Goal: Task Accomplishment & Management: Use online tool/utility

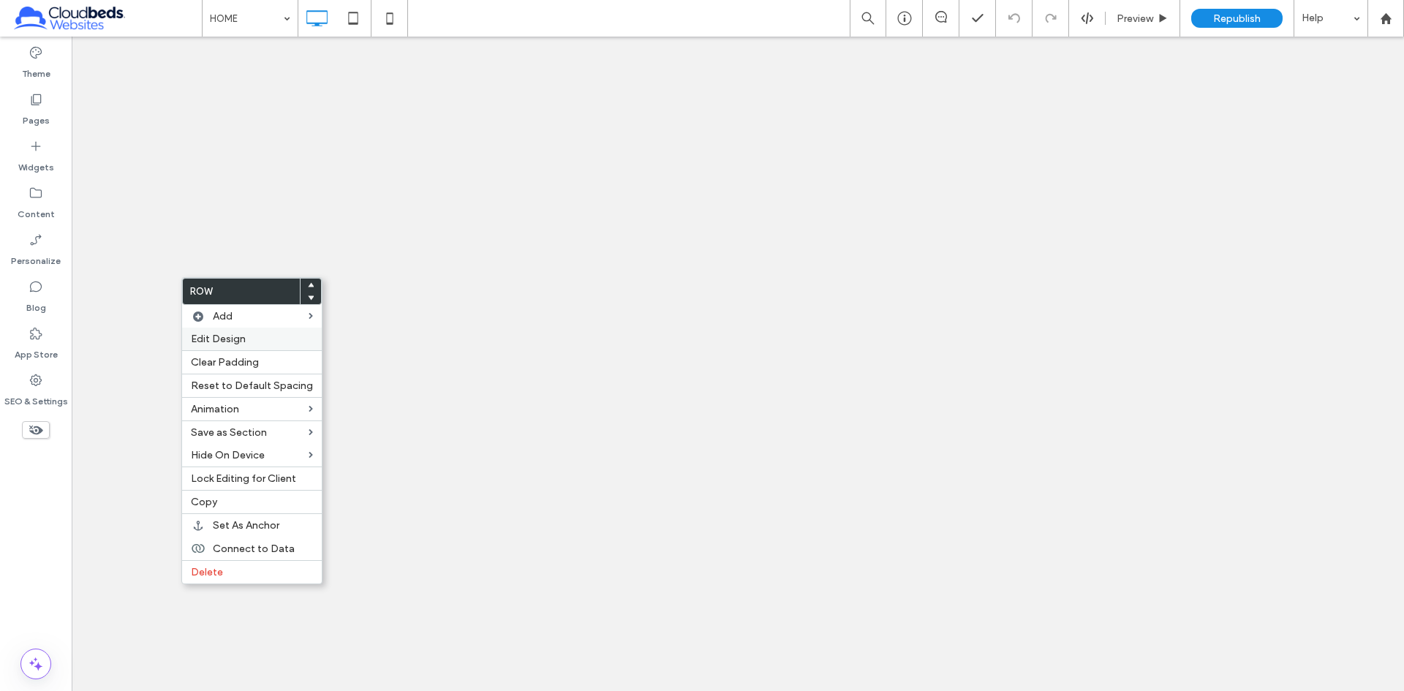
click at [244, 340] on span "Edit Design" at bounding box center [218, 339] width 55 height 12
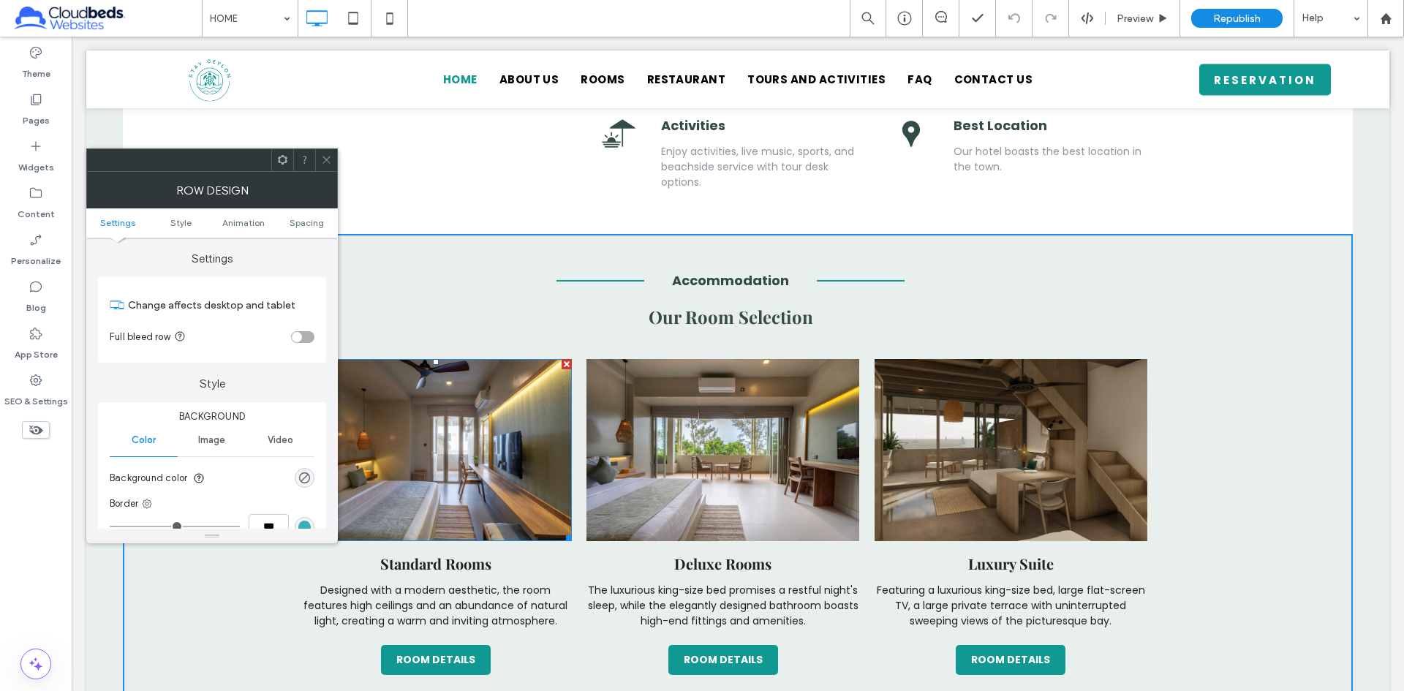
scroll to position [951, 0]
click at [181, 226] on span "Style" at bounding box center [180, 222] width 21 height 11
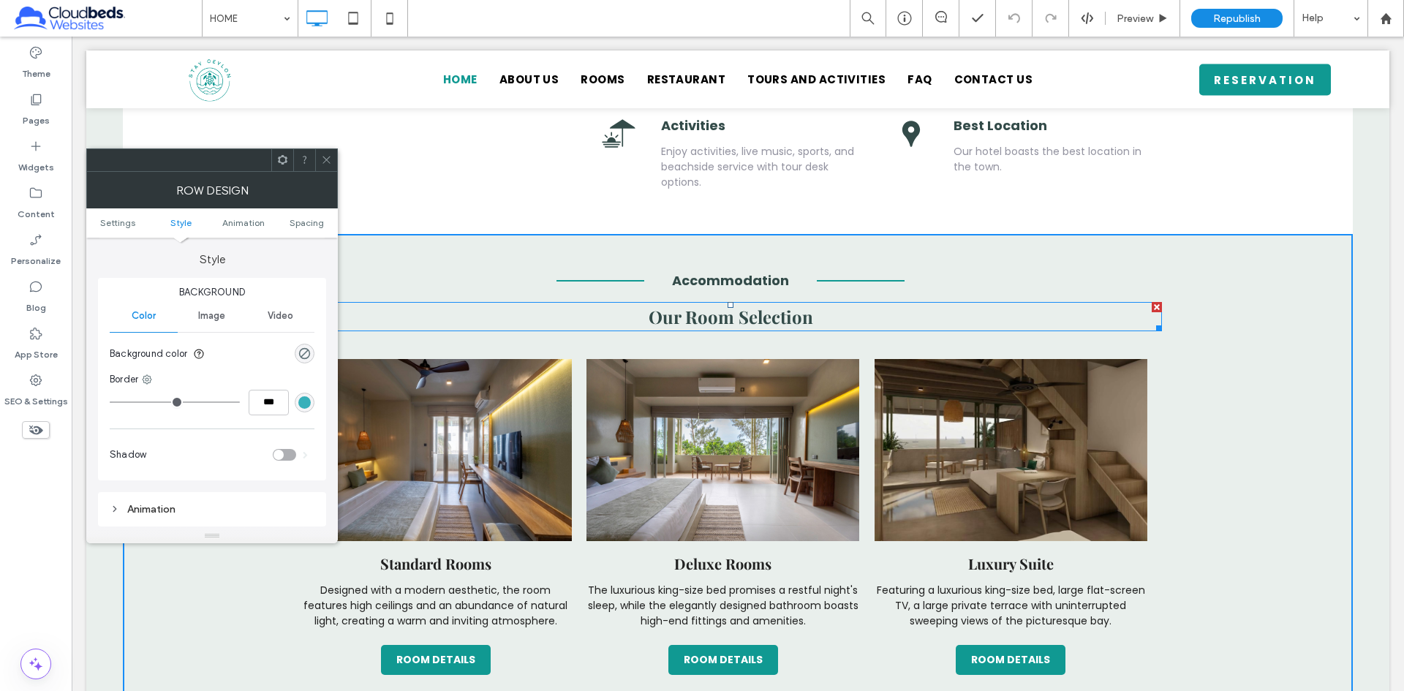
scroll to position [125, 0]
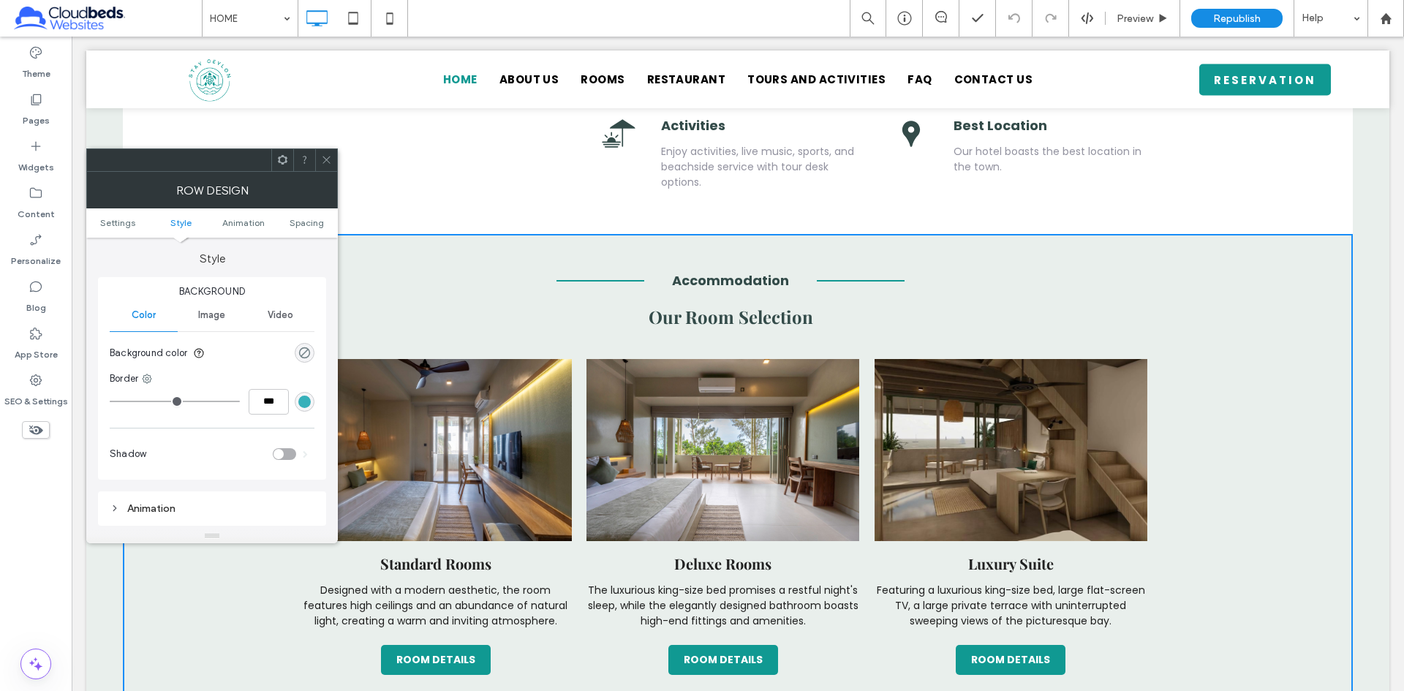
click at [299, 352] on div "rgba(255, 255, 255, 0)" at bounding box center [304, 353] width 12 height 12
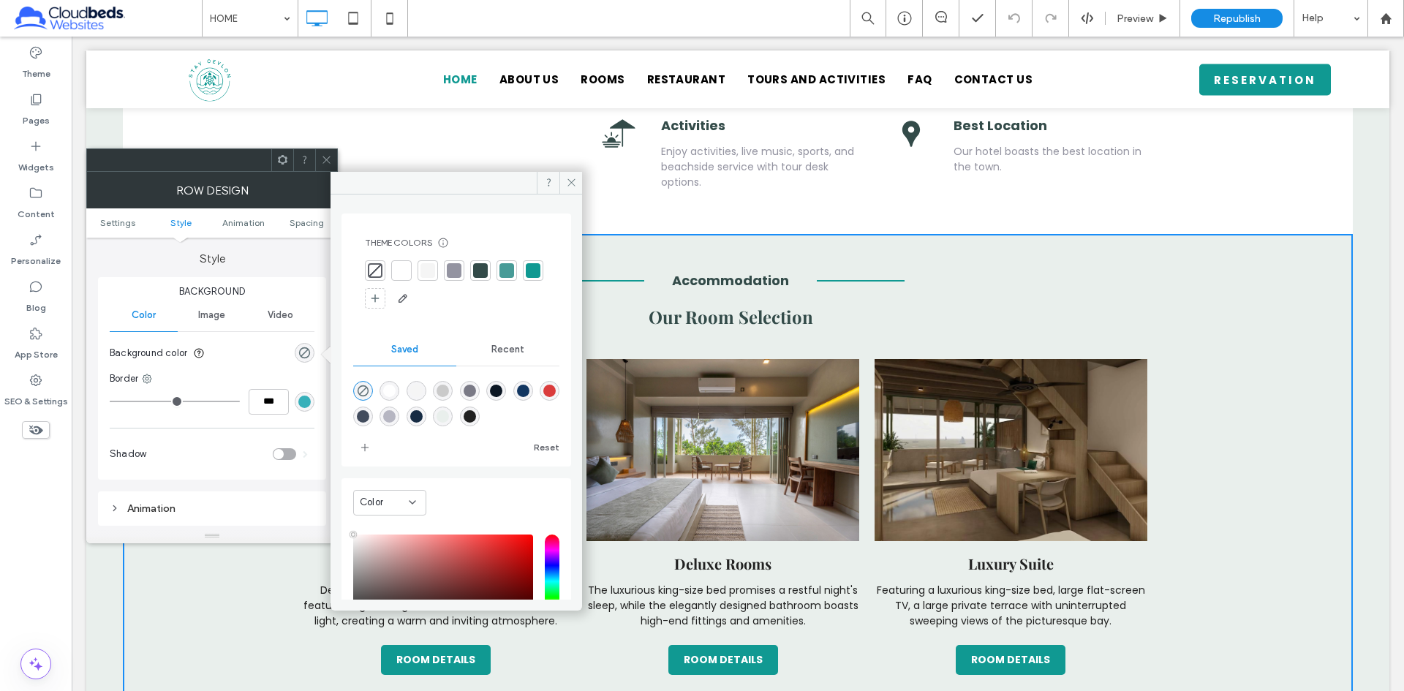
click at [399, 271] on div at bounding box center [401, 270] width 15 height 15
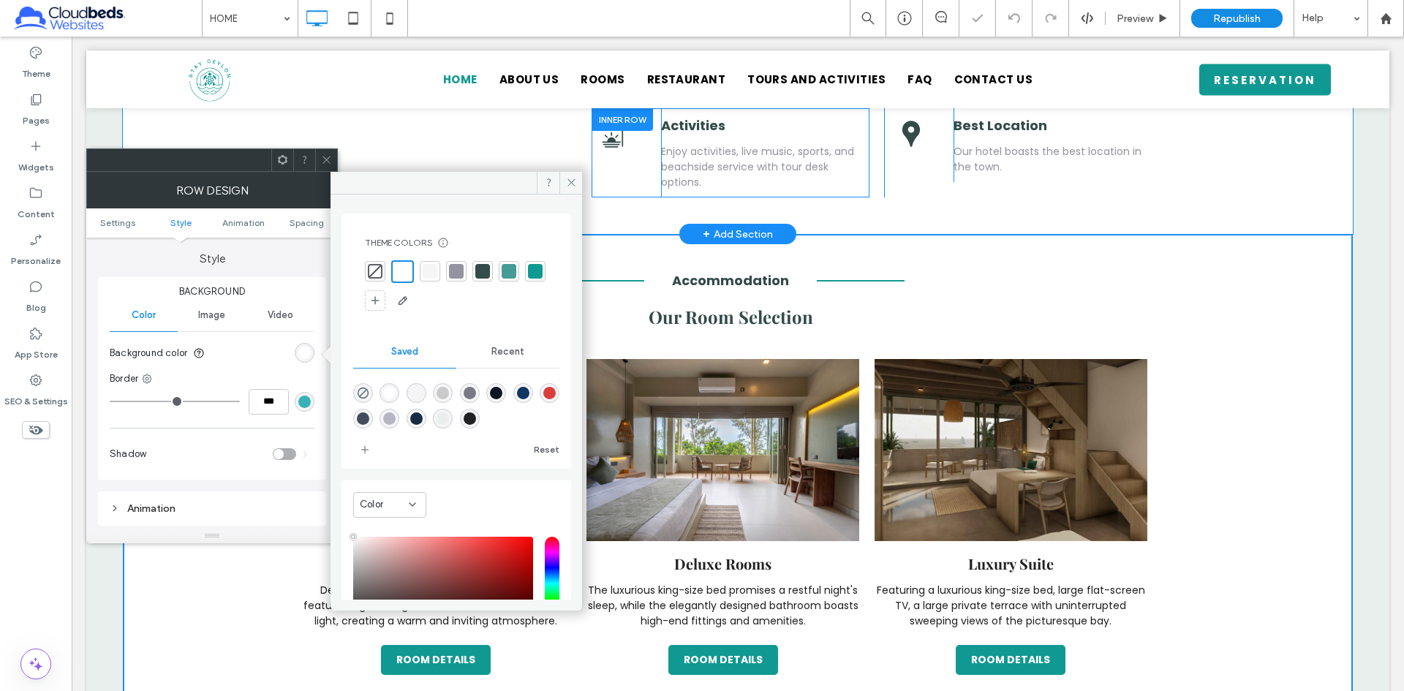
click at [592, 176] on div "Click To Paste" at bounding box center [626, 152] width 69 height 89
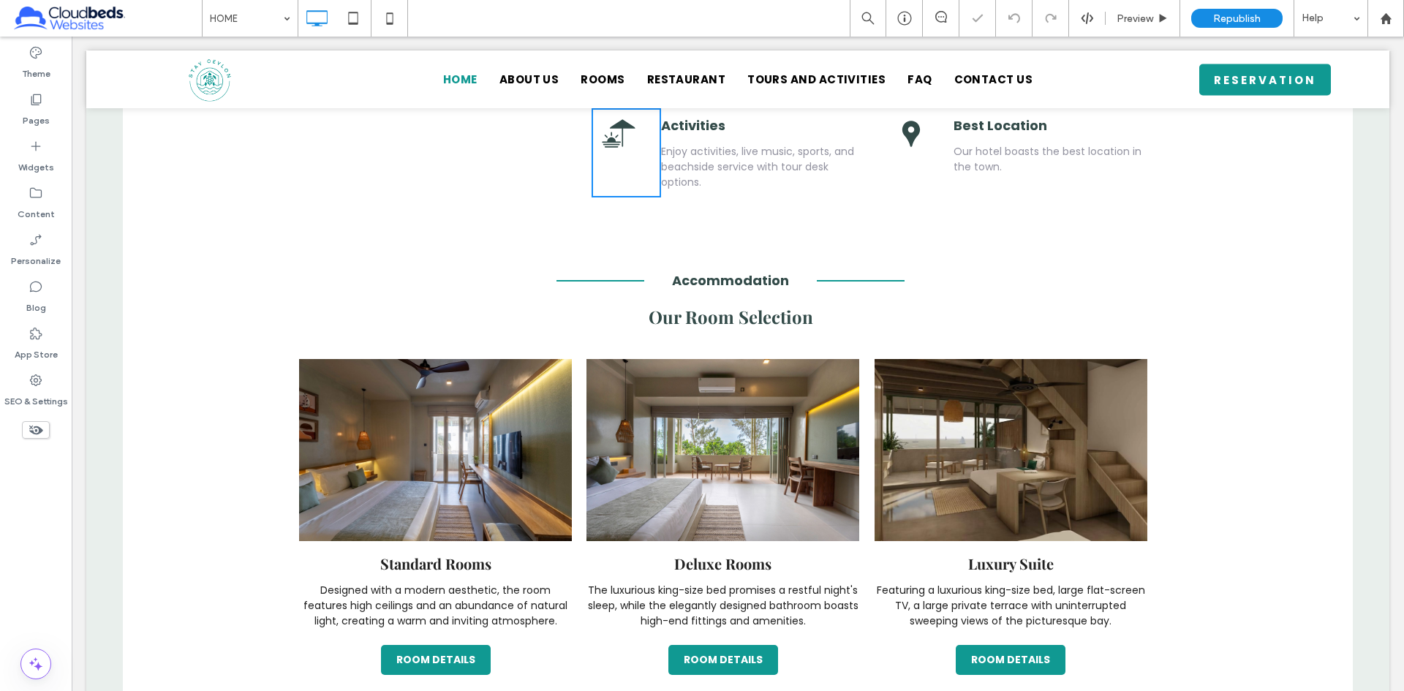
click at [574, 181] on div "Click To Paste Our Amenities Click To Paste Facilities & Services Click To Past…" at bounding box center [445, 104] width 293 height 185
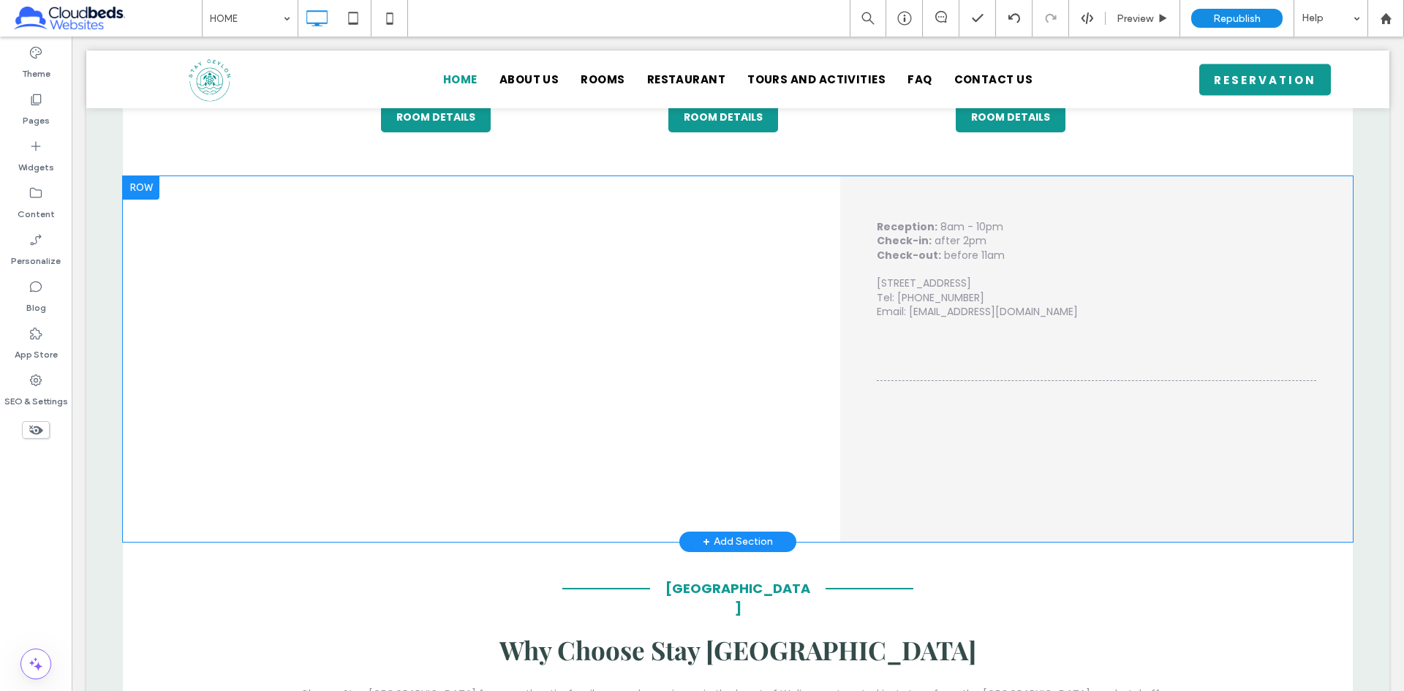
scroll to position [1463, 0]
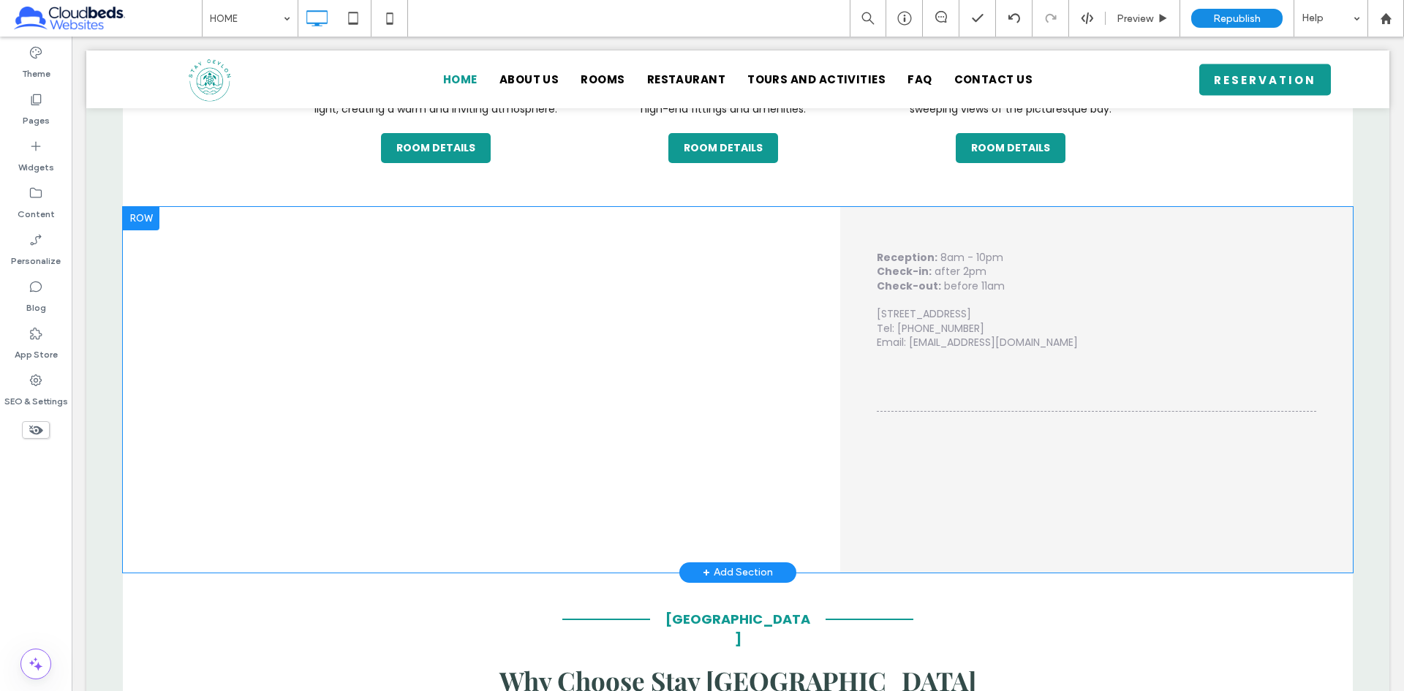
click at [1063, 525] on div "Reception: 8am - 10pm Check-in: after 2pm Check-out: before 11am [STREET_ADDRES…" at bounding box center [1097, 390] width 513 height 366
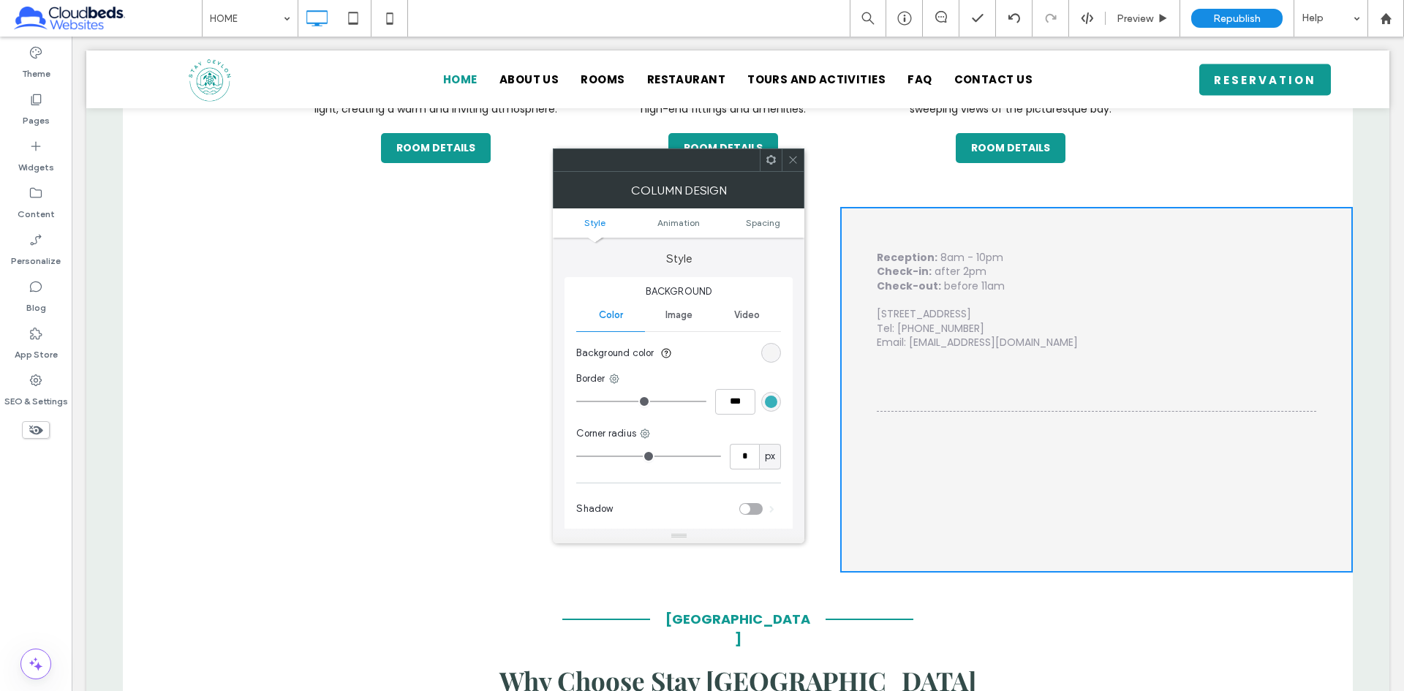
drag, startPoint x: 789, startPoint y: 157, endPoint x: 742, endPoint y: 156, distance: 47.6
click at [789, 157] on icon at bounding box center [793, 159] width 11 height 11
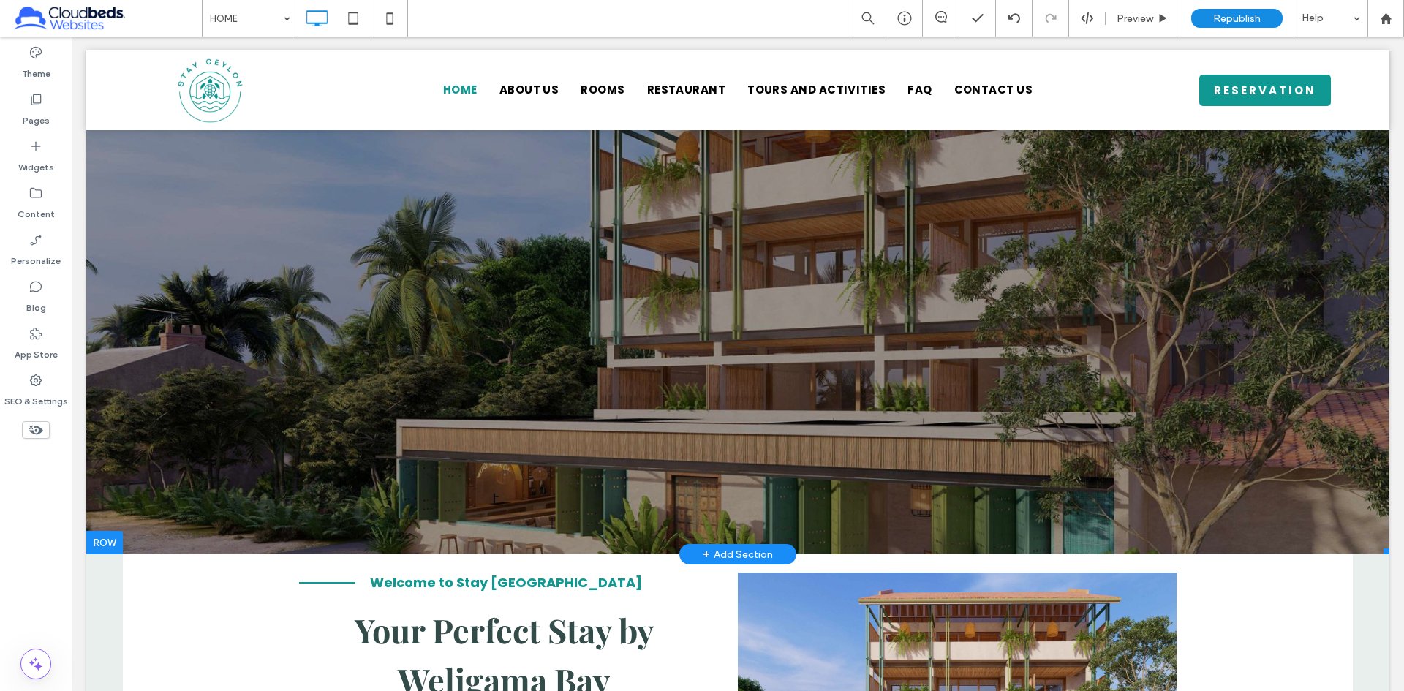
scroll to position [0, 0]
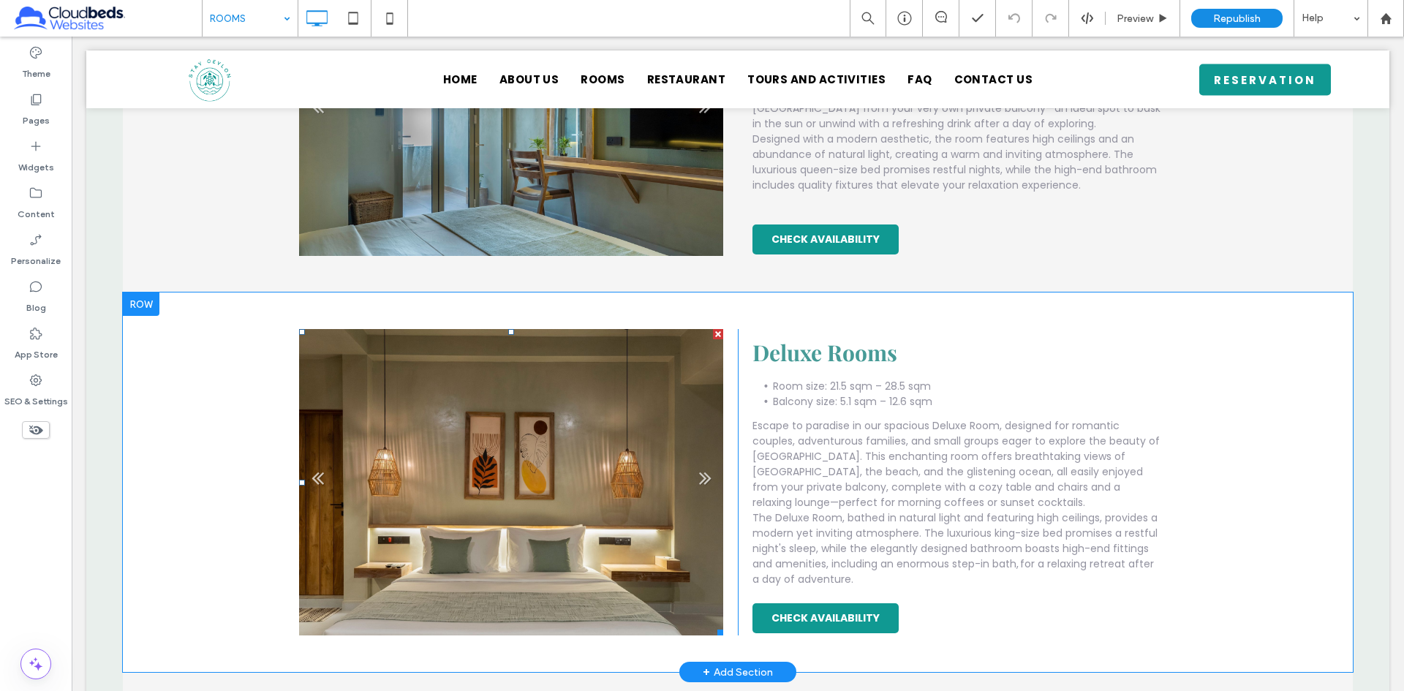
scroll to position [712, 0]
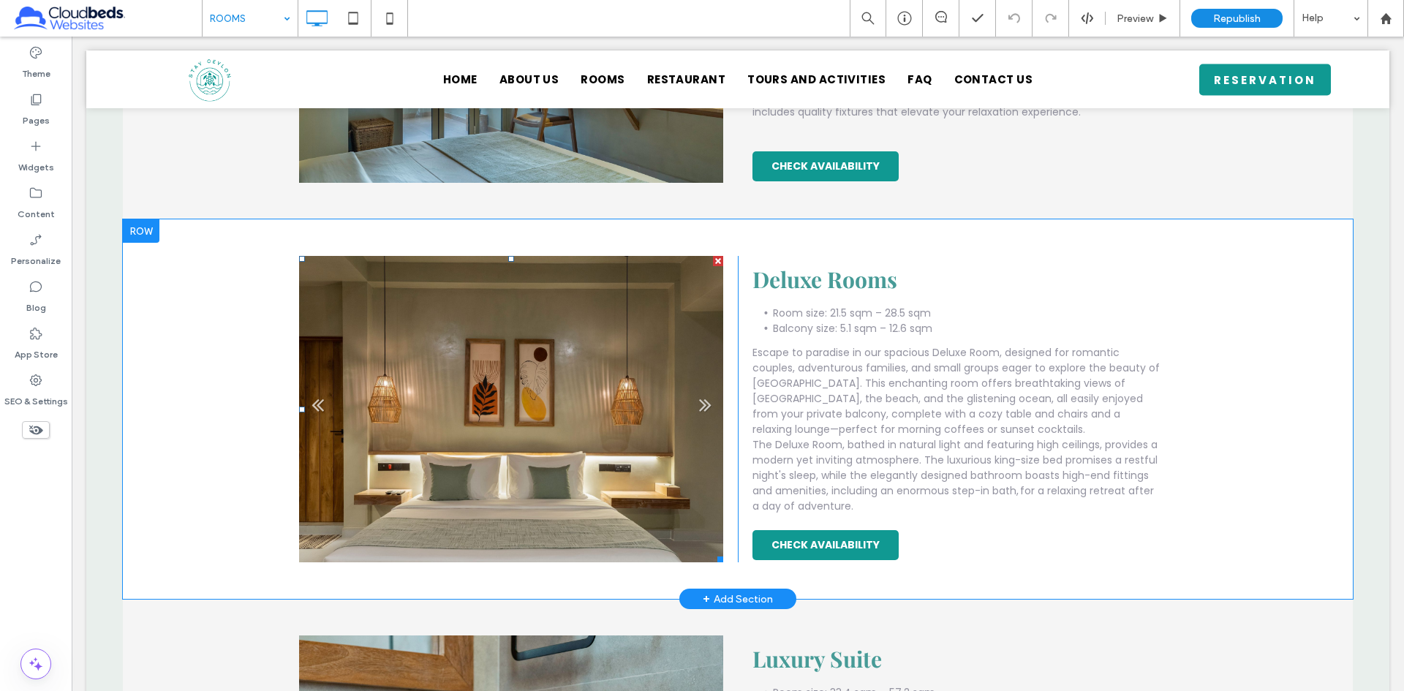
click at [536, 336] on li "Slide title Write your caption here Button" at bounding box center [511, 409] width 424 height 307
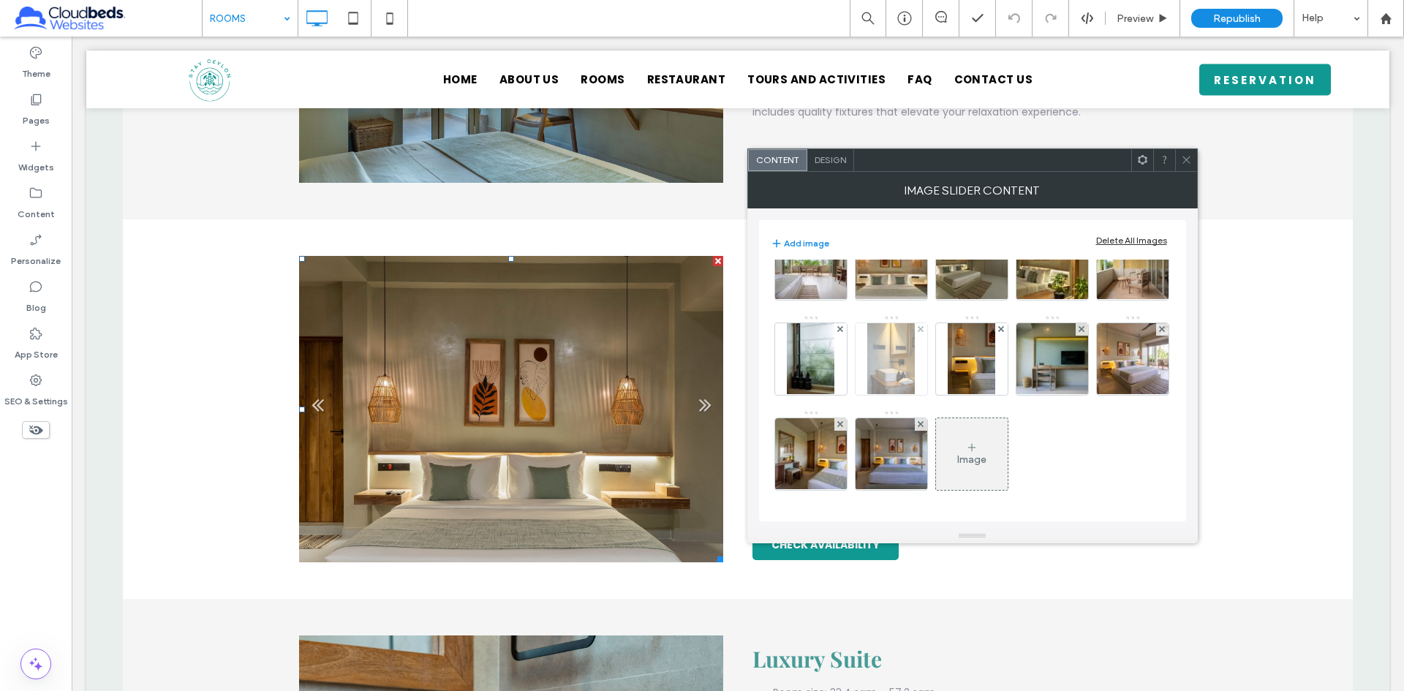
scroll to position [0, 0]
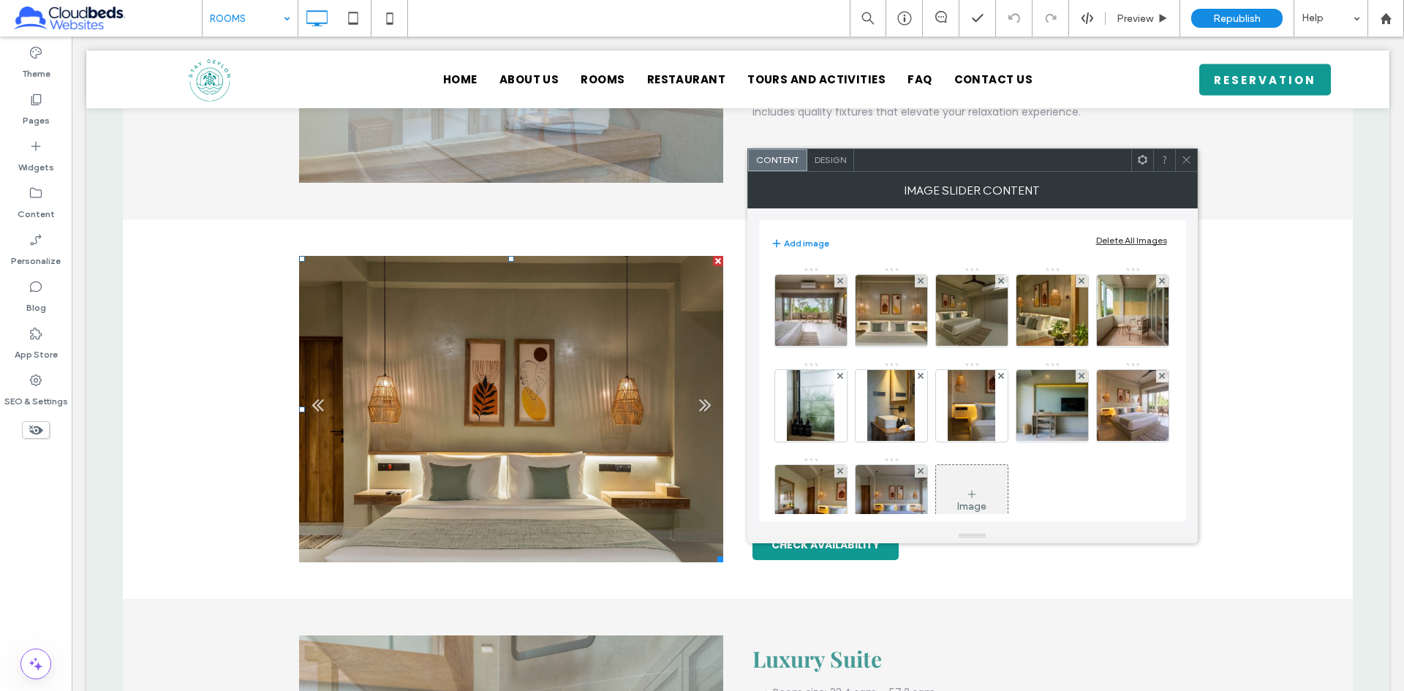
click at [1187, 157] on icon at bounding box center [1186, 159] width 11 height 11
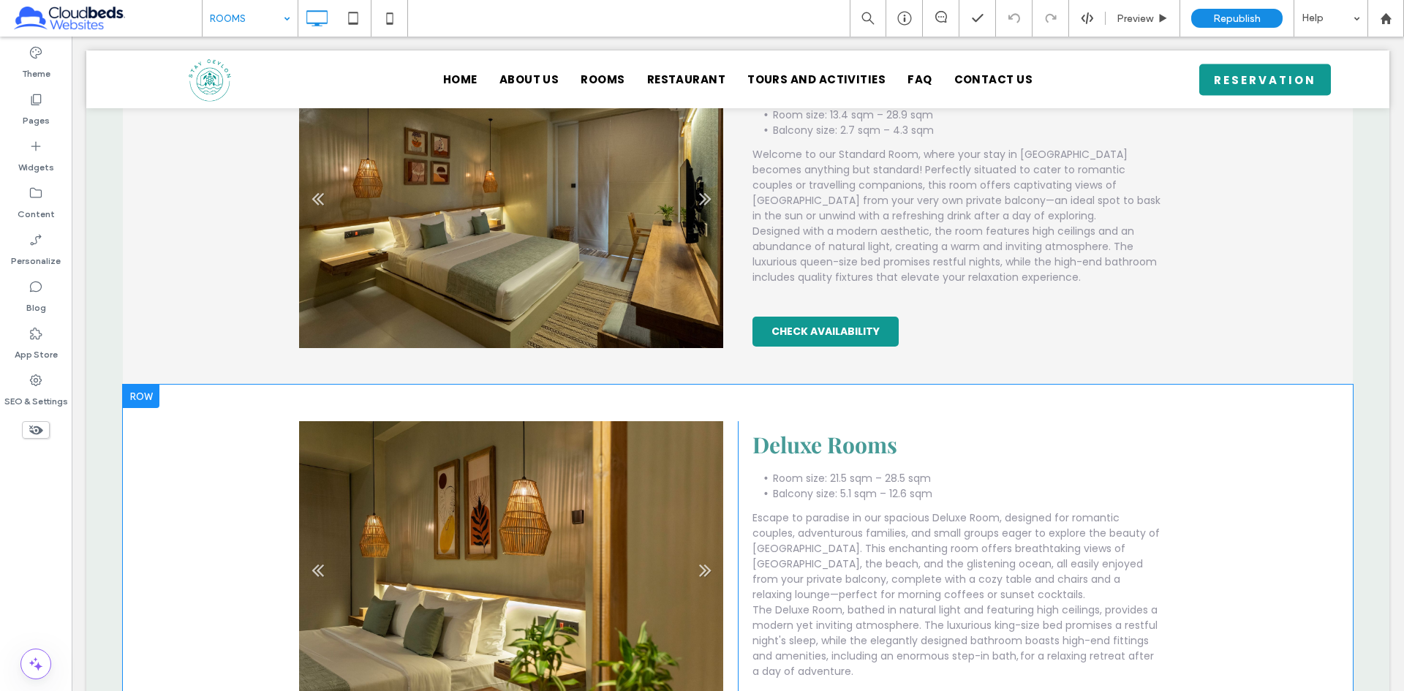
scroll to position [712, 0]
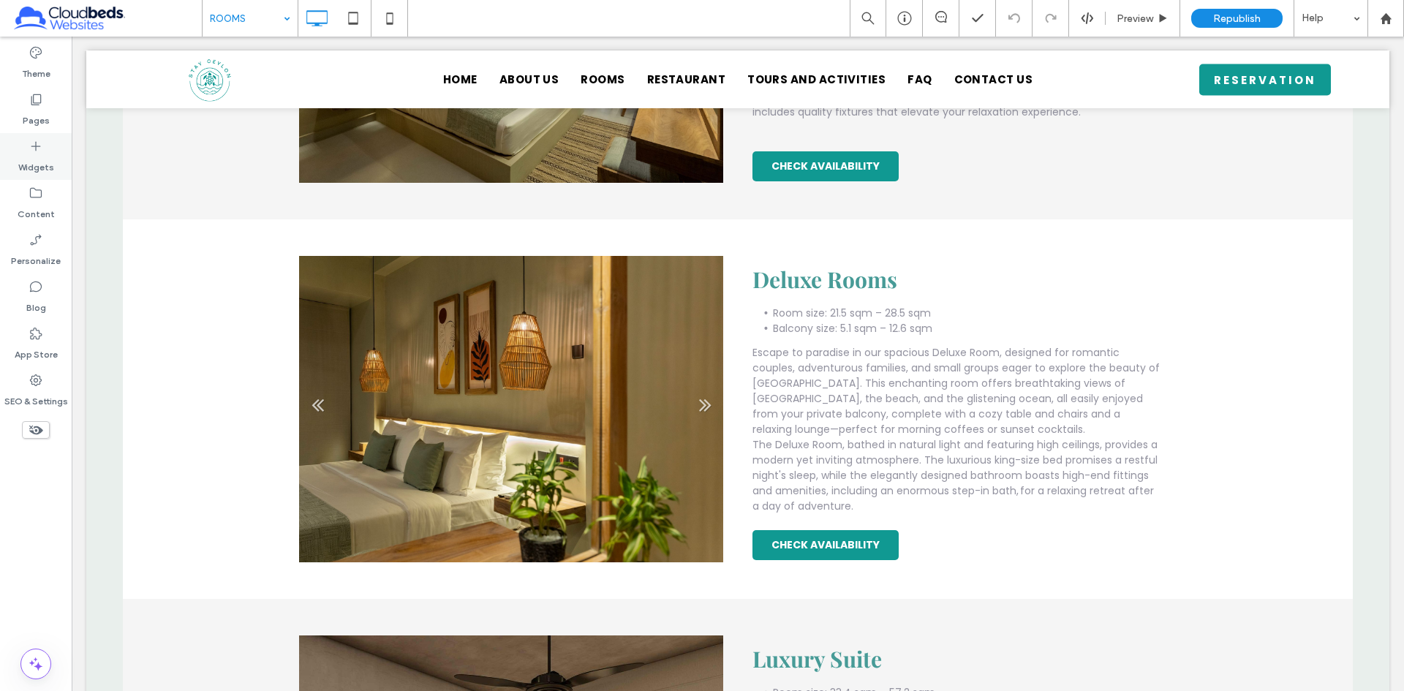
drag, startPoint x: 30, startPoint y: 156, endPoint x: 593, endPoint y: 316, distance: 585.6
click at [30, 156] on label "Widgets" at bounding box center [36, 164] width 36 height 20
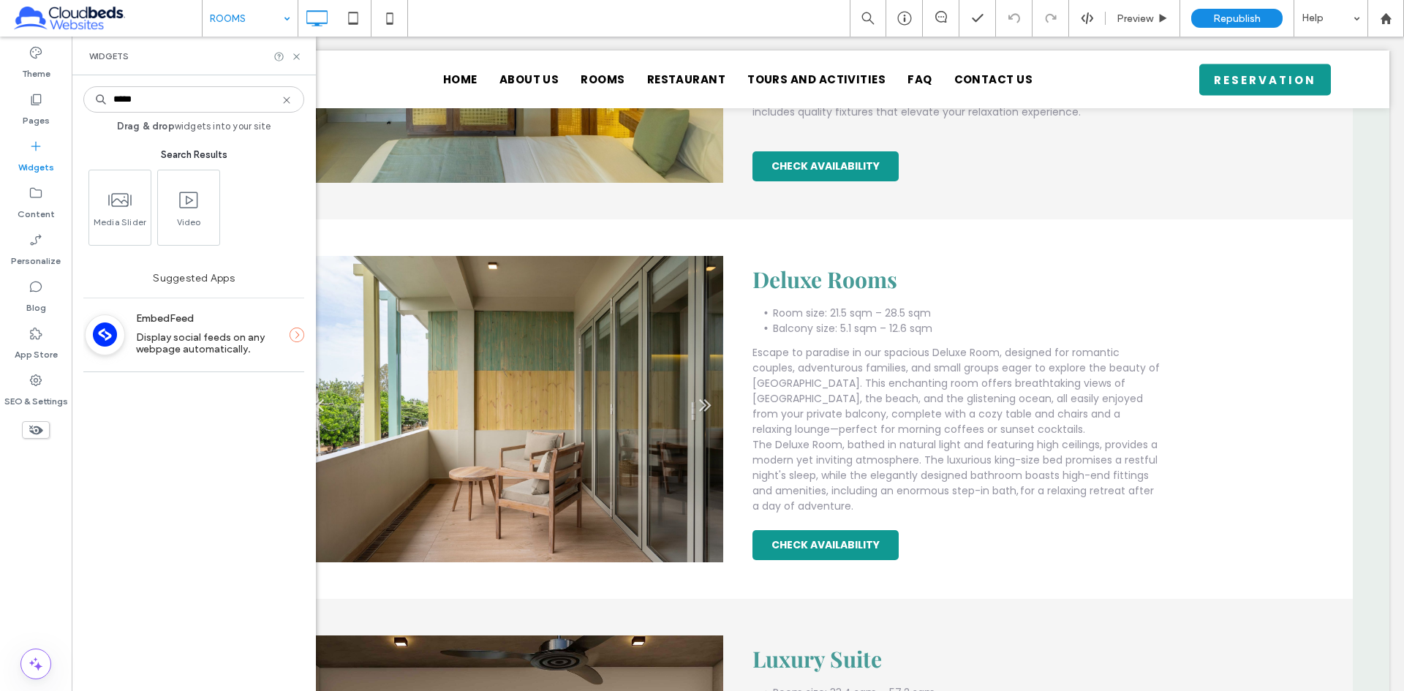
scroll to position [0, 0]
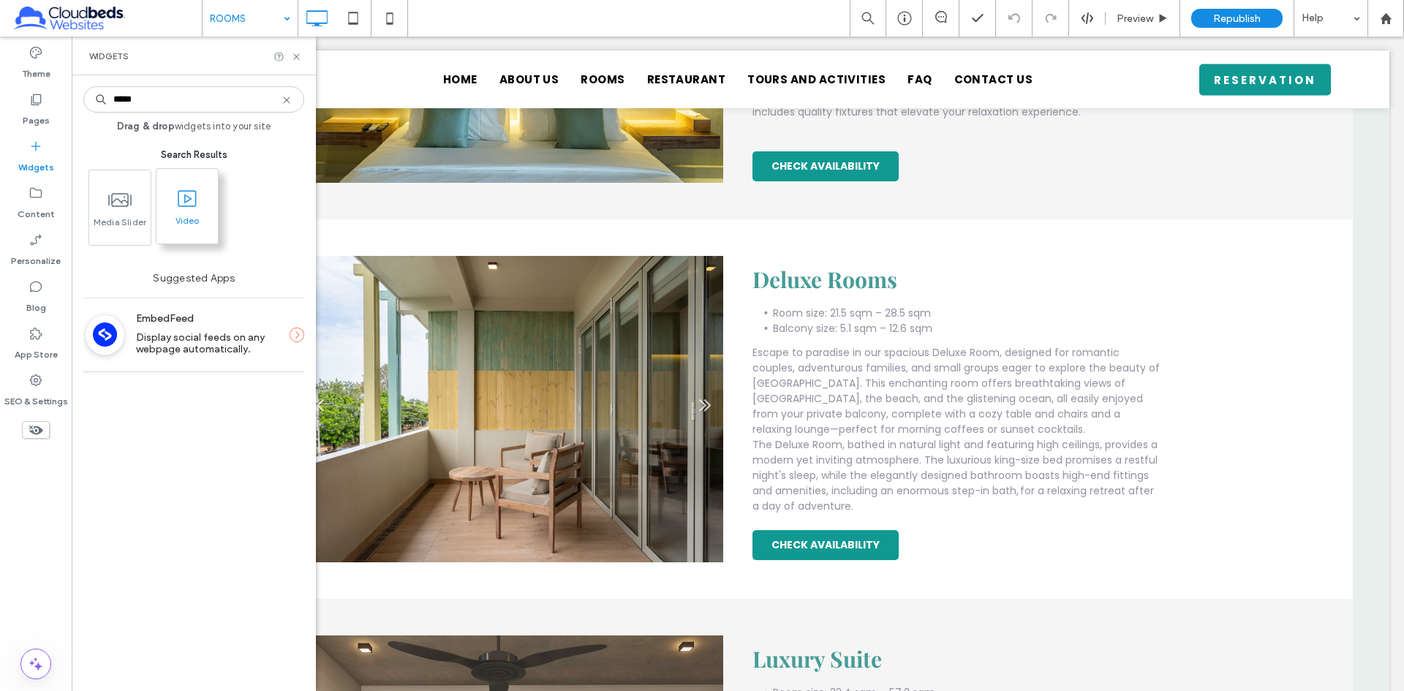
type input "*****"
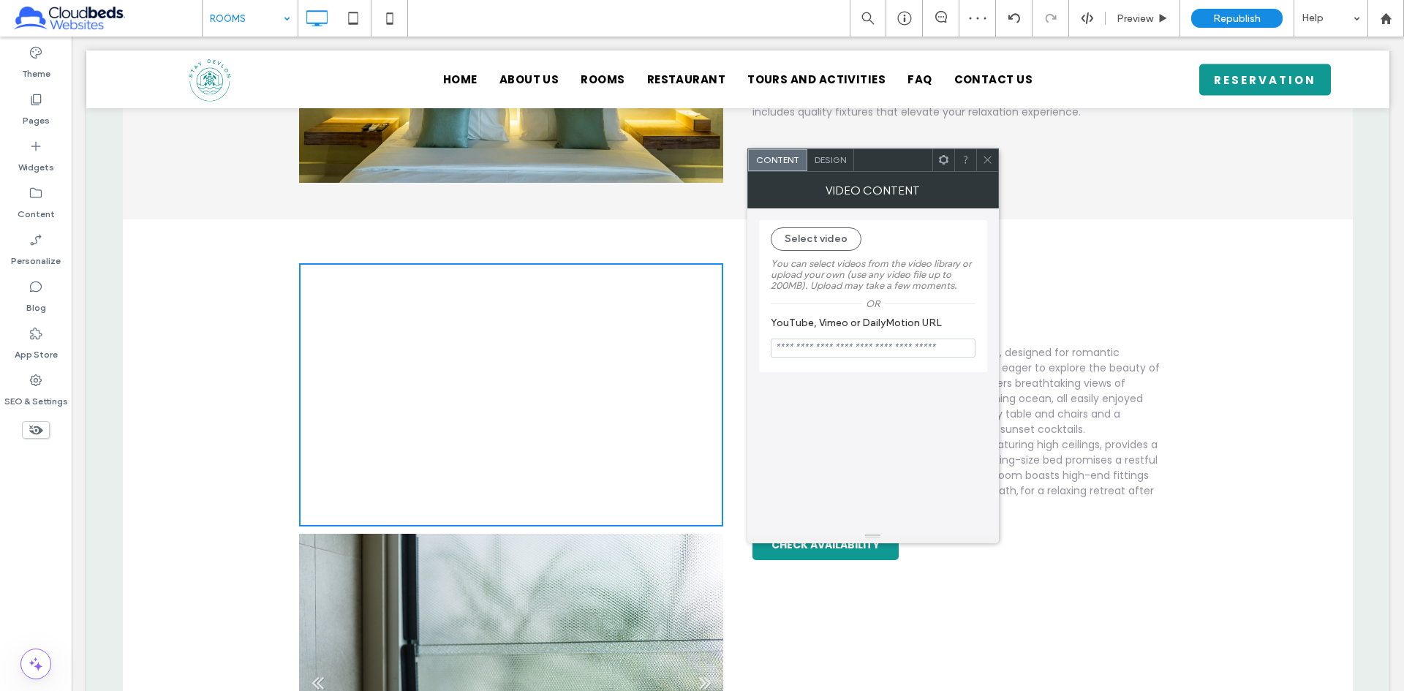
drag, startPoint x: 825, startPoint y: 237, endPoint x: 871, endPoint y: 261, distance: 52.0
click at [826, 238] on button "Select video" at bounding box center [816, 238] width 91 height 23
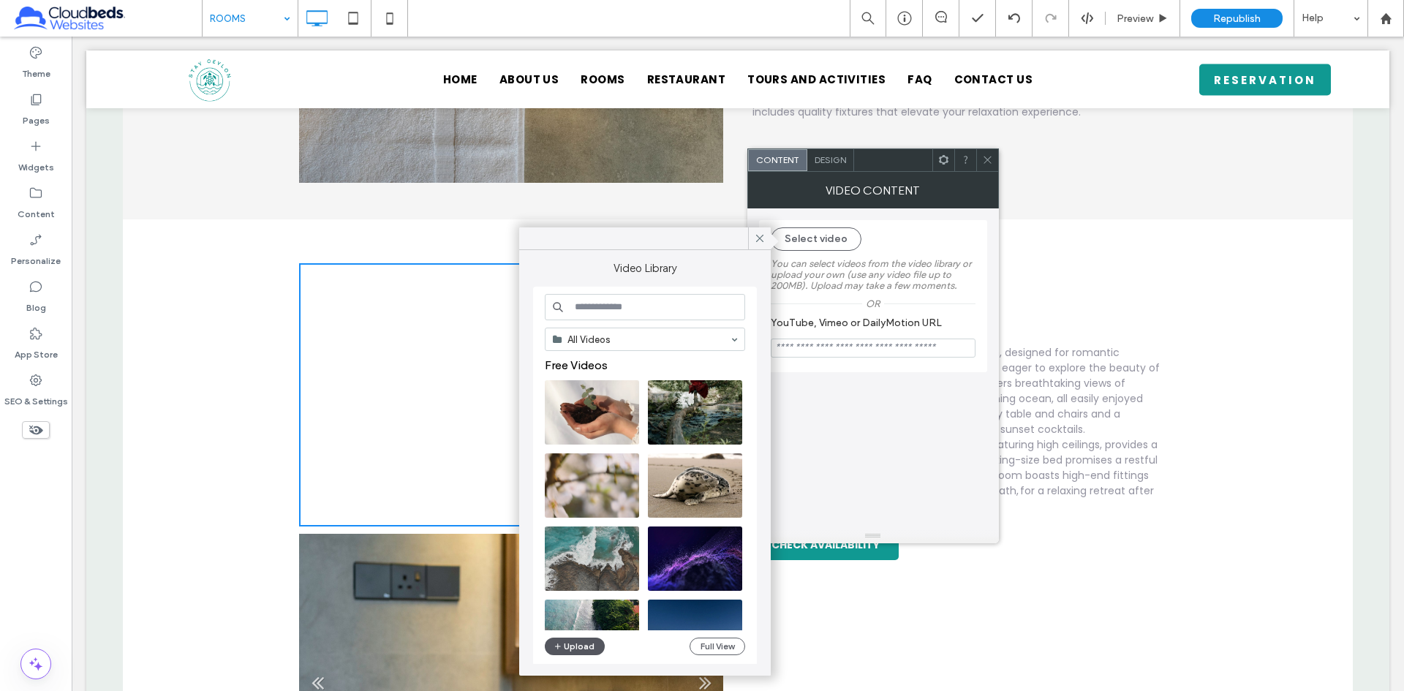
click at [568, 647] on button "Upload" at bounding box center [575, 647] width 60 height 18
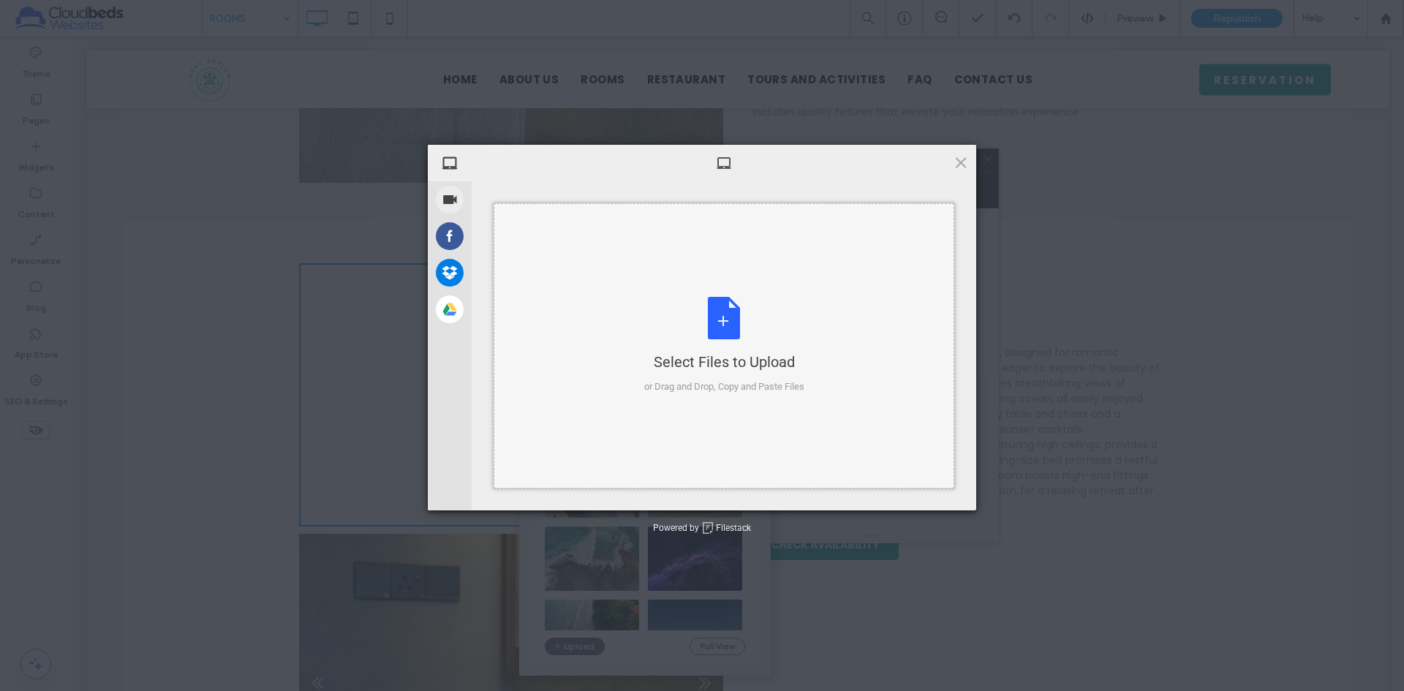
click at [712, 323] on div "Select Files to Upload or Drag and Drop, Copy and Paste Files" at bounding box center [724, 345] width 160 height 97
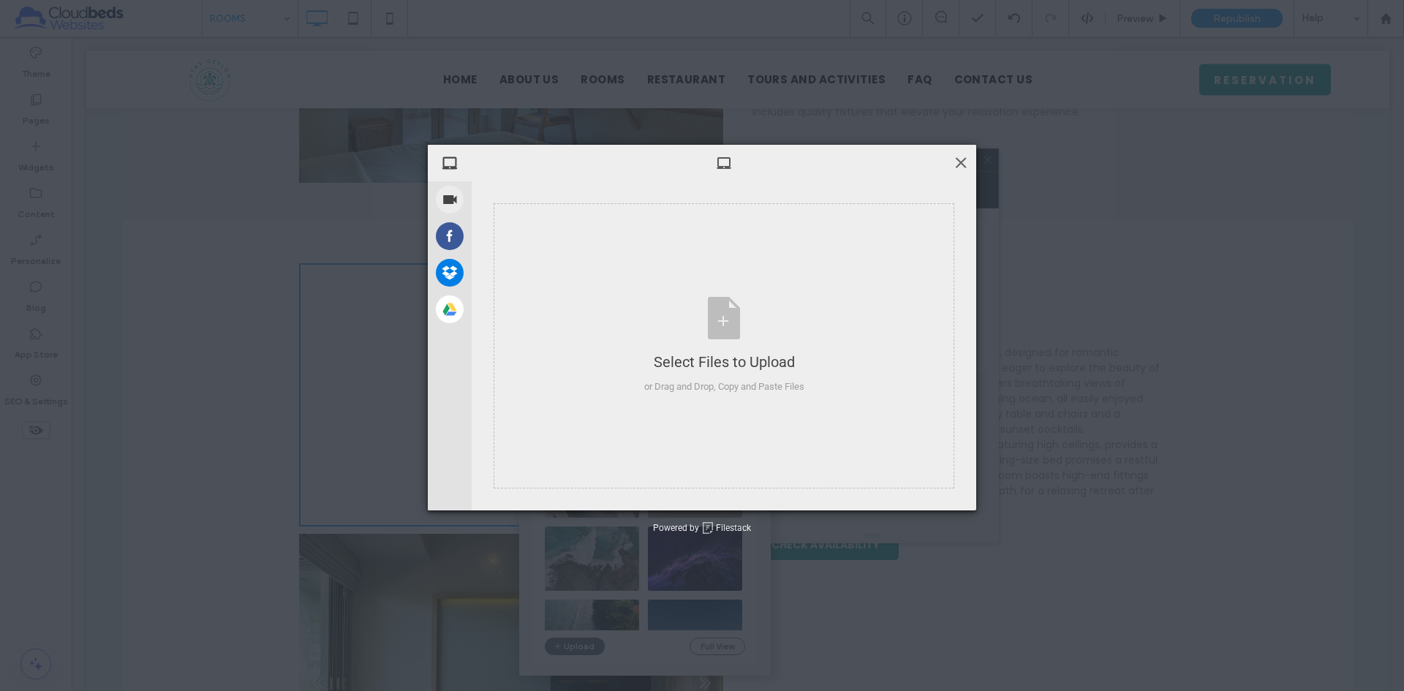
click at [960, 162] on span at bounding box center [961, 162] width 16 height 16
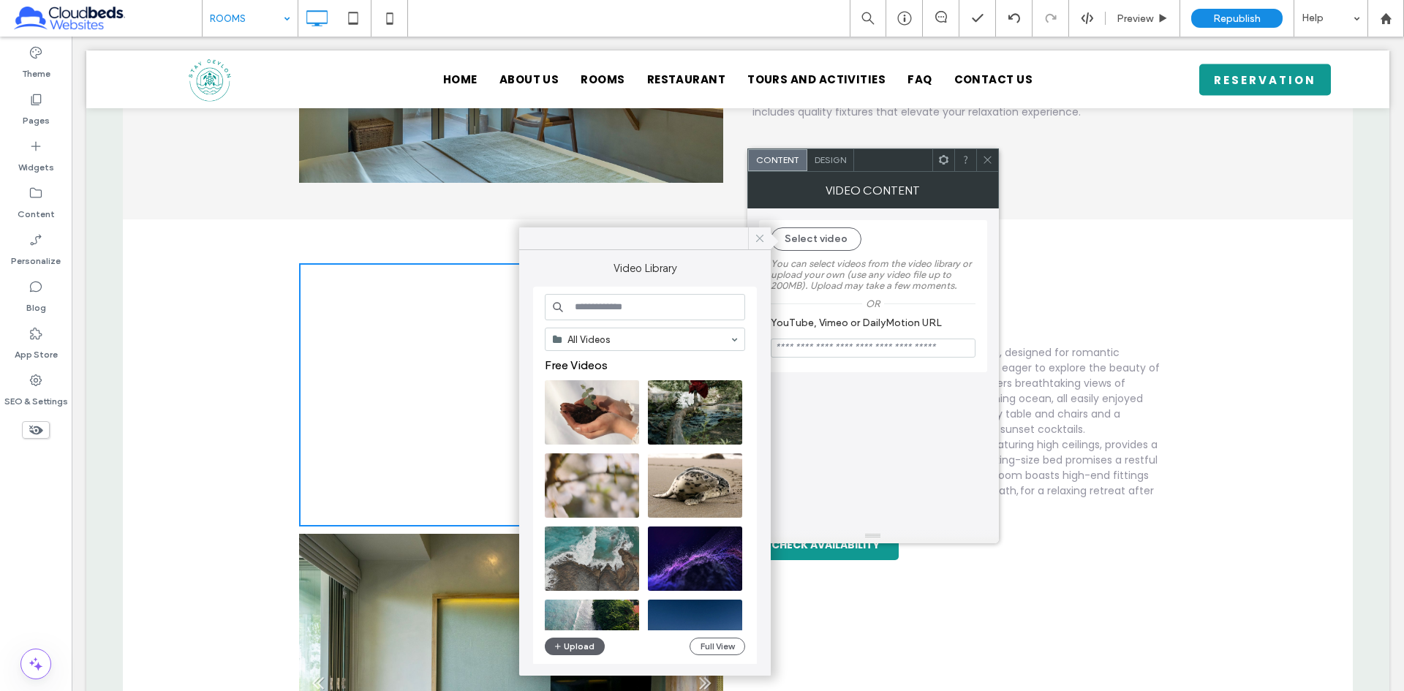
click at [756, 235] on icon at bounding box center [759, 238] width 13 height 13
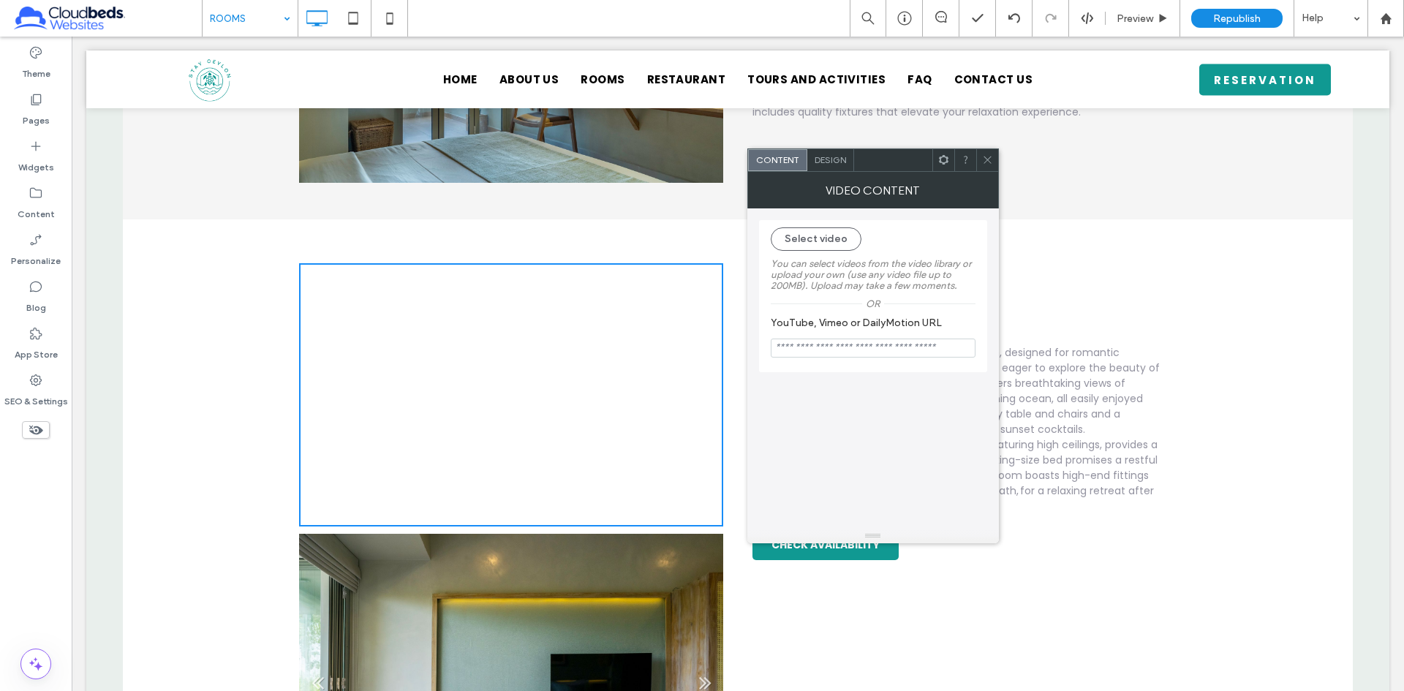
click at [983, 156] on icon at bounding box center [987, 159] width 11 height 11
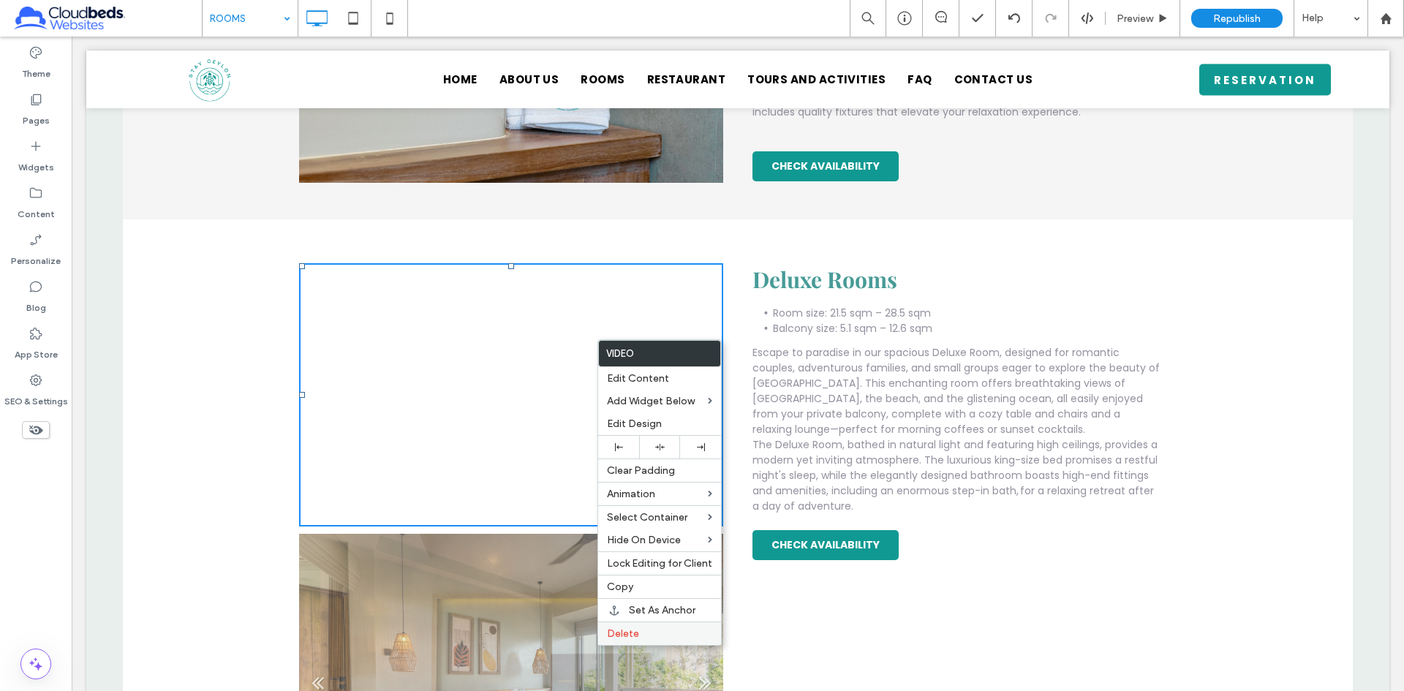
click at [639, 634] on label "Delete" at bounding box center [659, 634] width 105 height 12
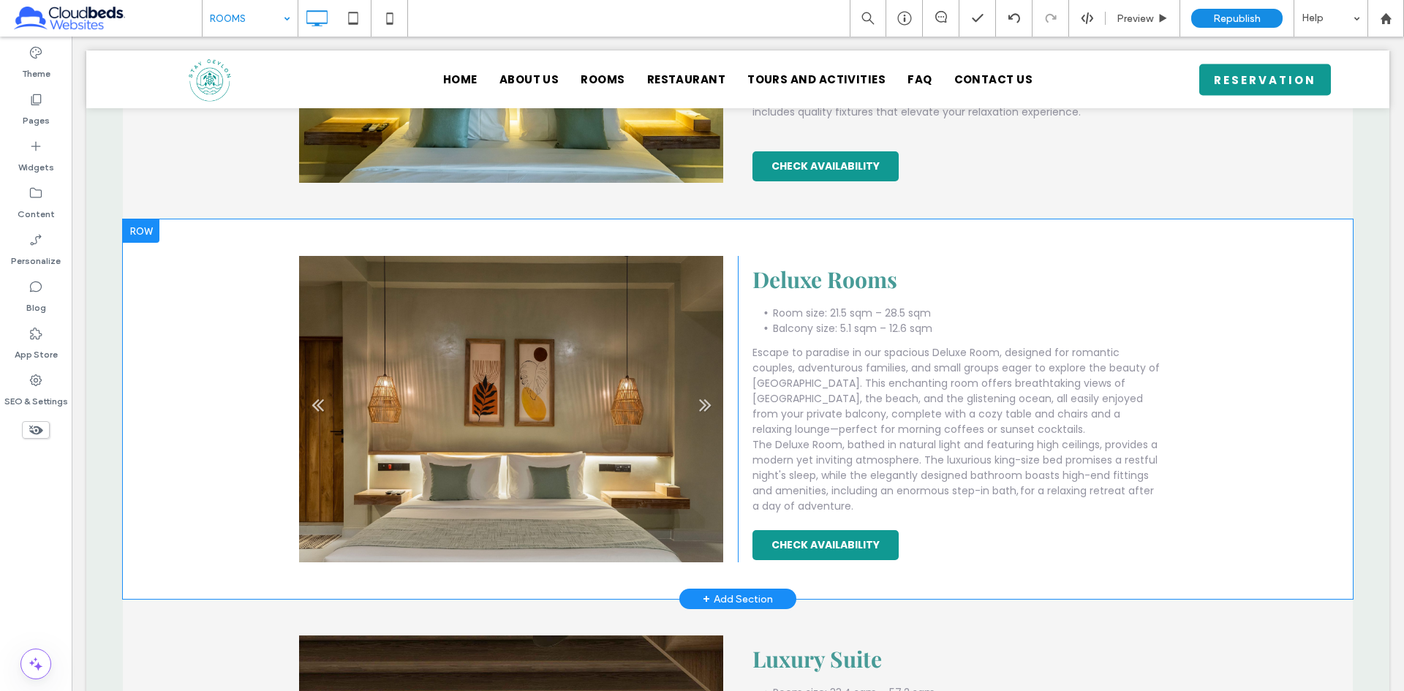
scroll to position [732, 0]
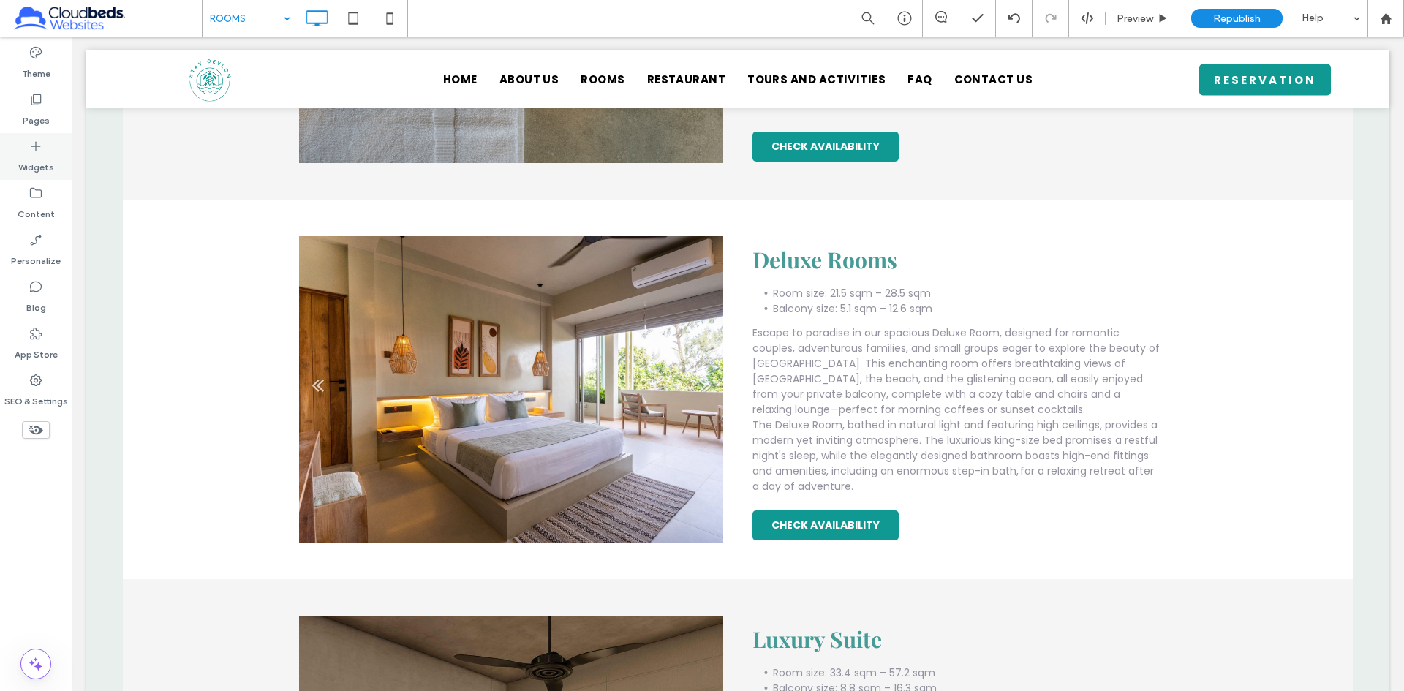
click at [40, 159] on label "Widgets" at bounding box center [36, 164] width 36 height 20
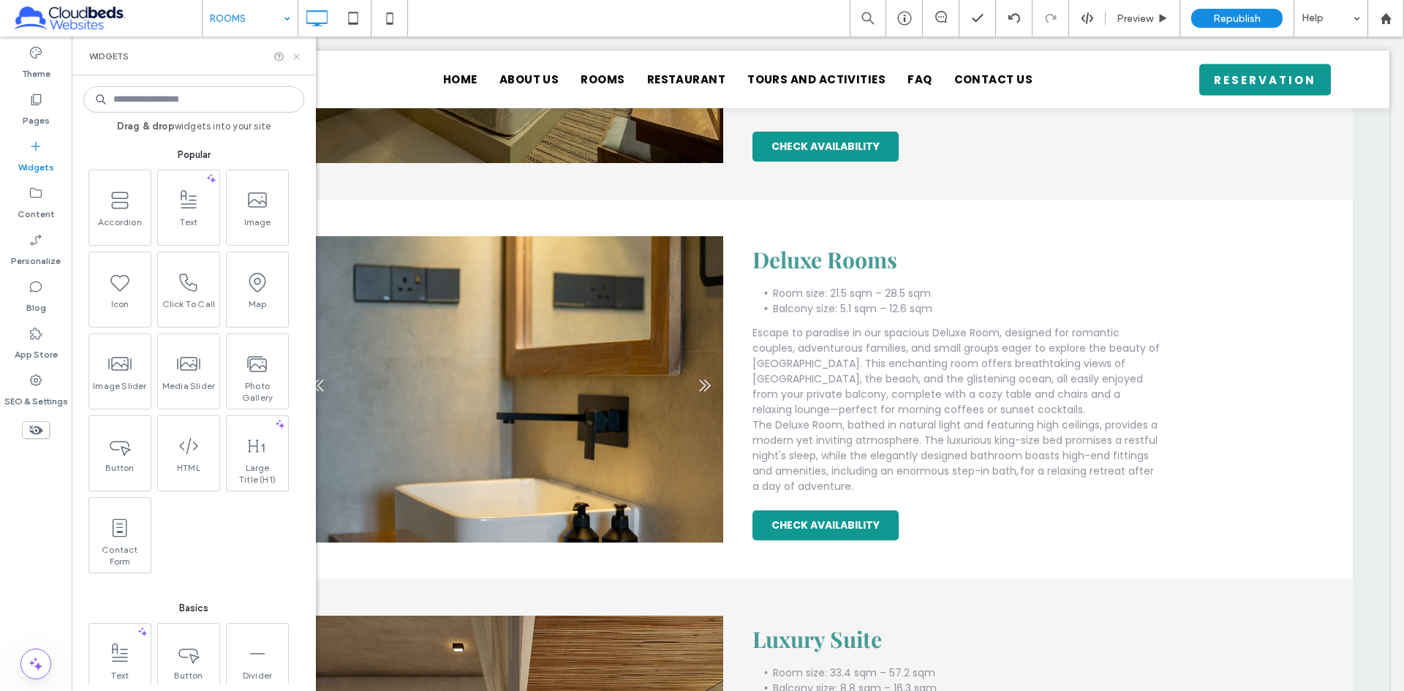
click at [299, 59] on use at bounding box center [296, 56] width 6 height 6
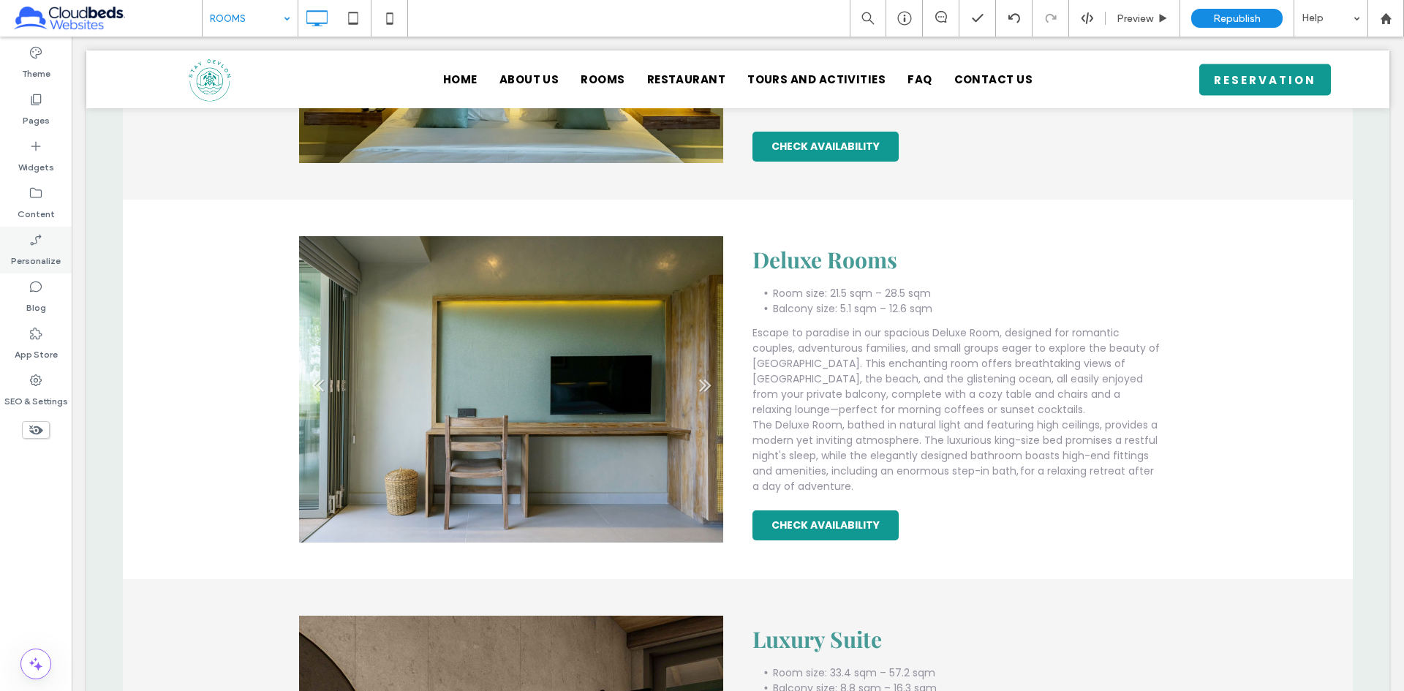
drag, startPoint x: 37, startPoint y: 159, endPoint x: 45, endPoint y: 237, distance: 78.8
click at [37, 158] on label "Widgets" at bounding box center [36, 164] width 36 height 20
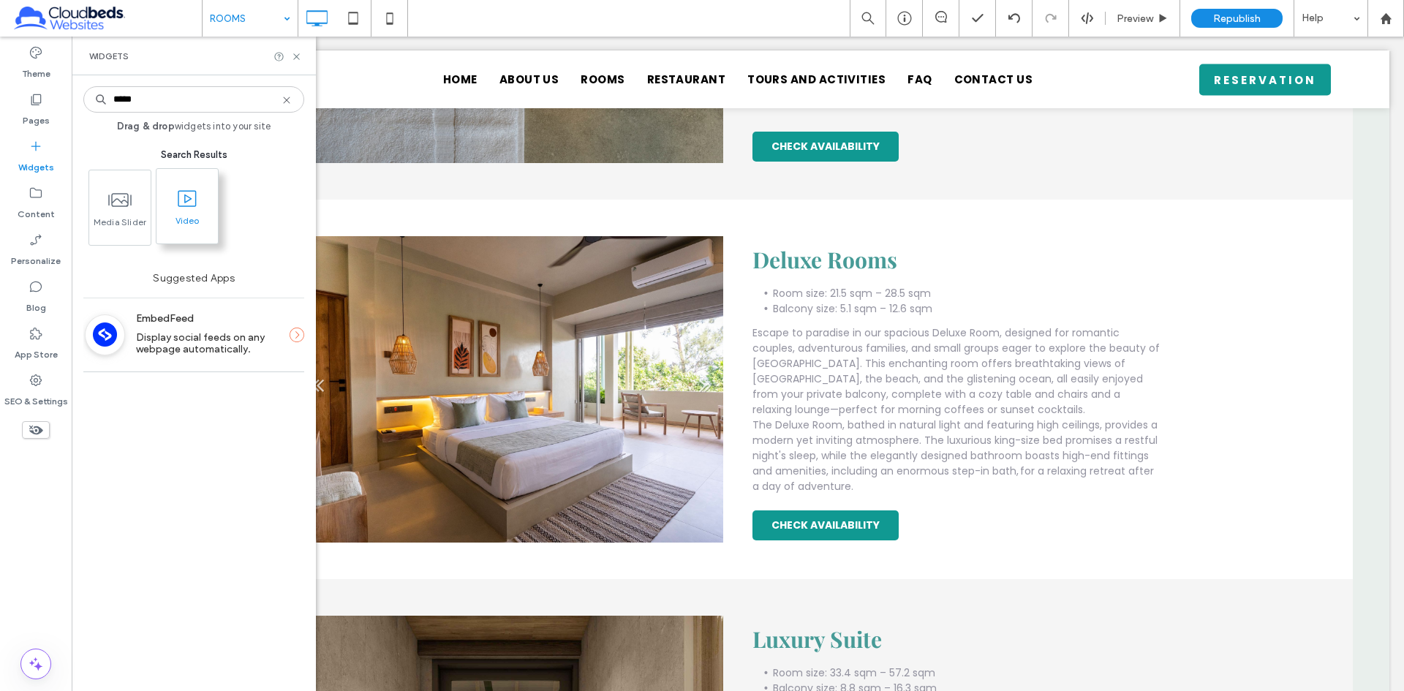
type input "*****"
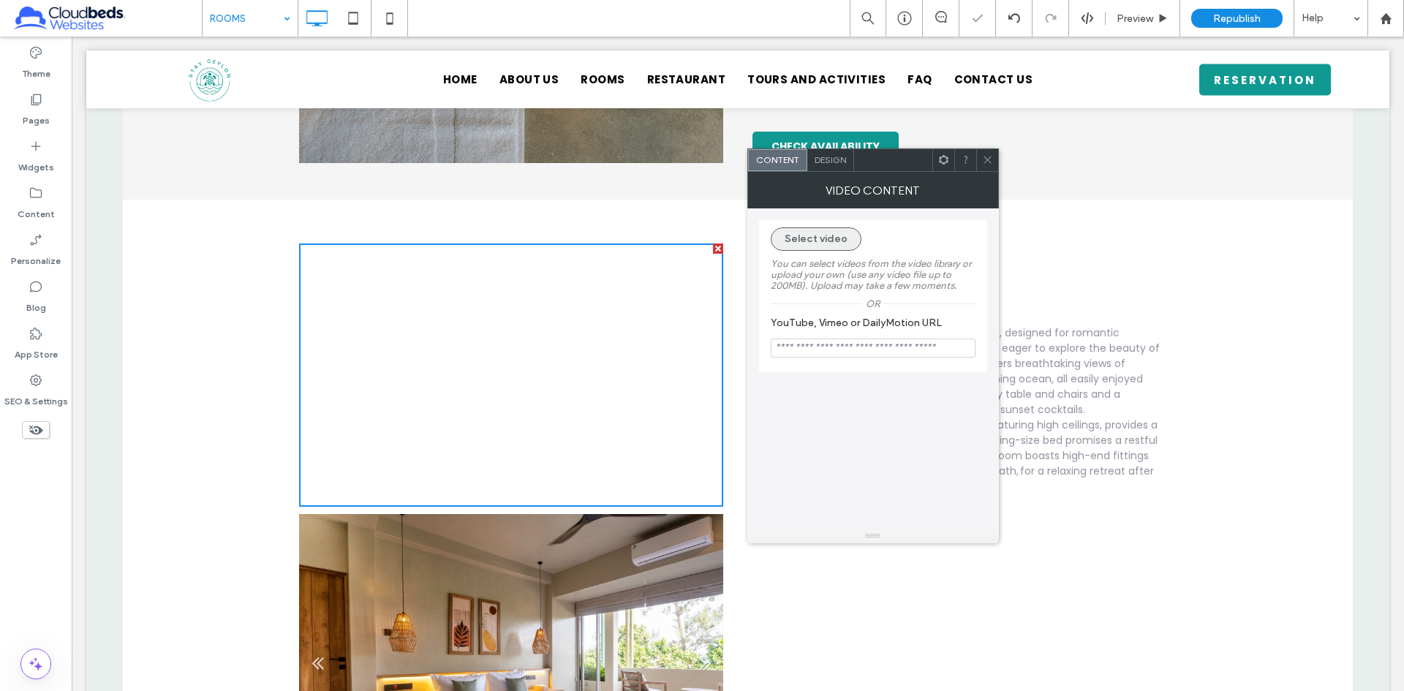
click at [821, 238] on button "Select video" at bounding box center [816, 238] width 91 height 23
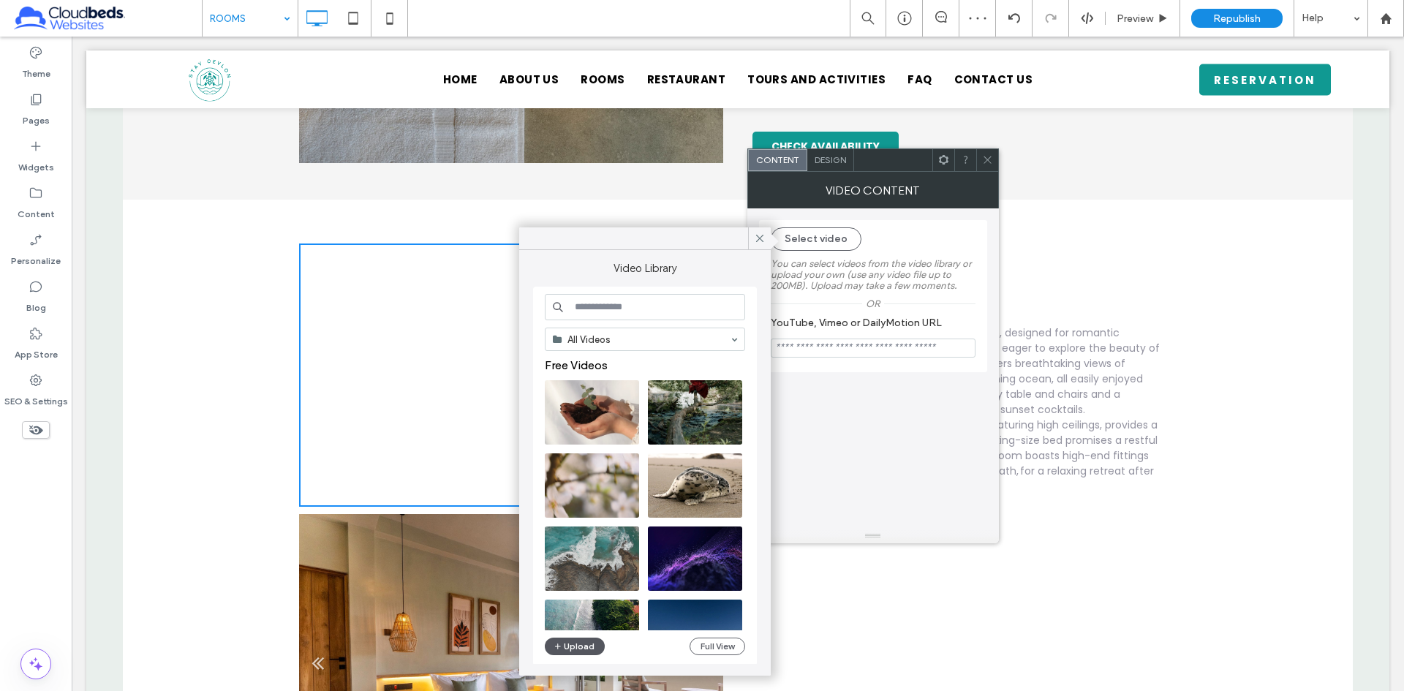
click at [591, 648] on button "Upload" at bounding box center [575, 647] width 60 height 18
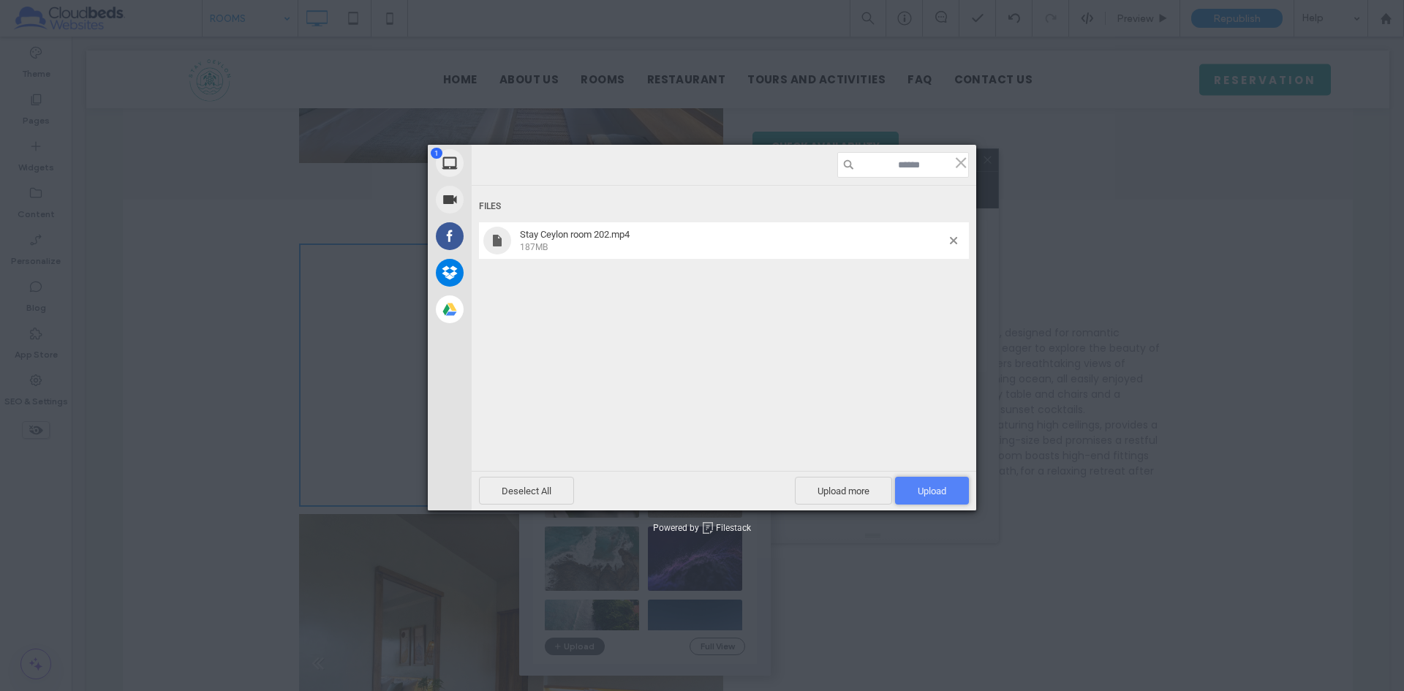
click at [932, 487] on span "Upload 1" at bounding box center [932, 491] width 29 height 11
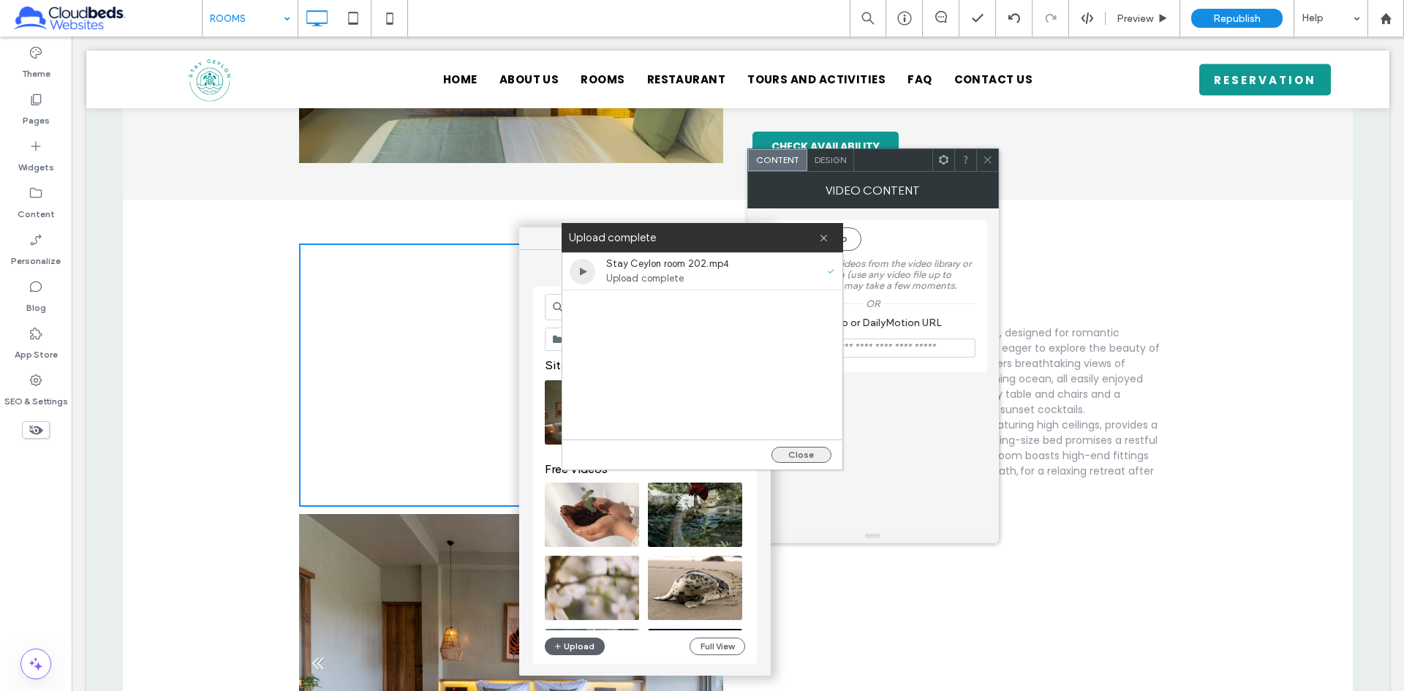
click at [817, 461] on button "Close" at bounding box center [802, 455] width 60 height 16
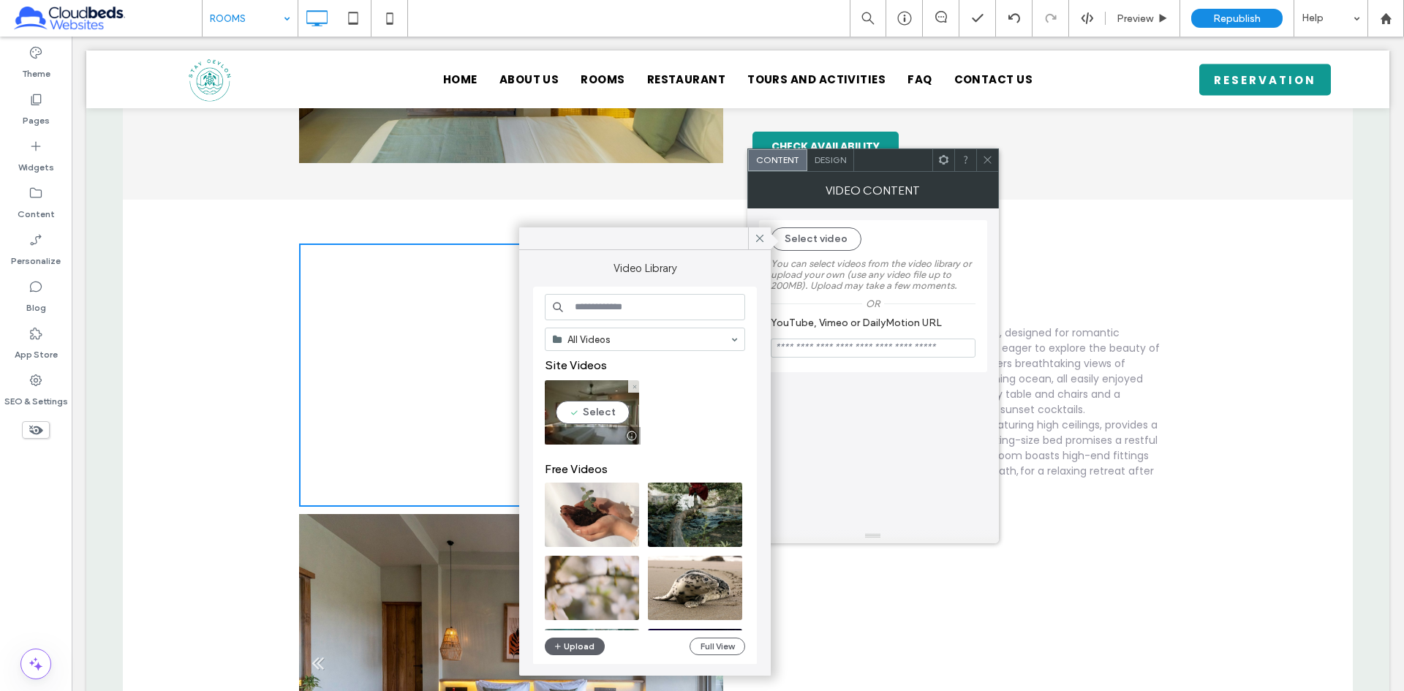
click at [601, 417] on video at bounding box center [592, 412] width 94 height 64
type input "**********"
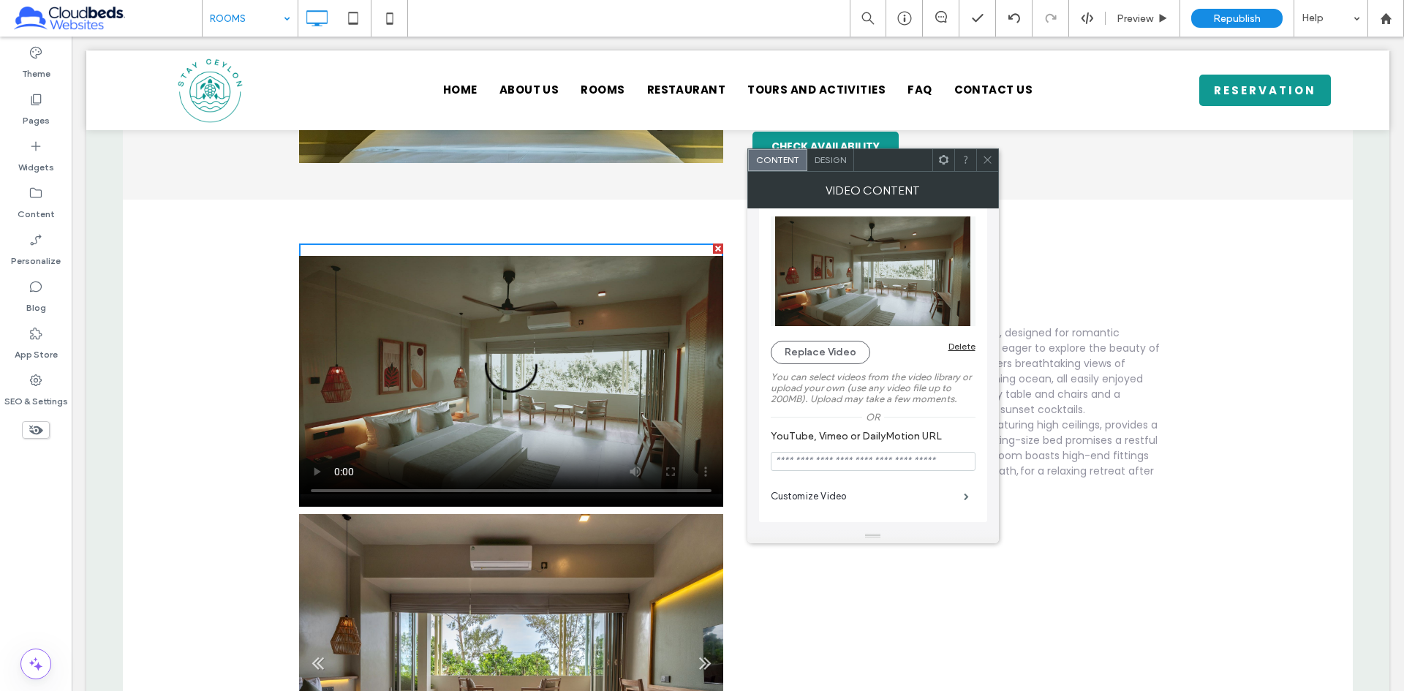
scroll to position [0, 0]
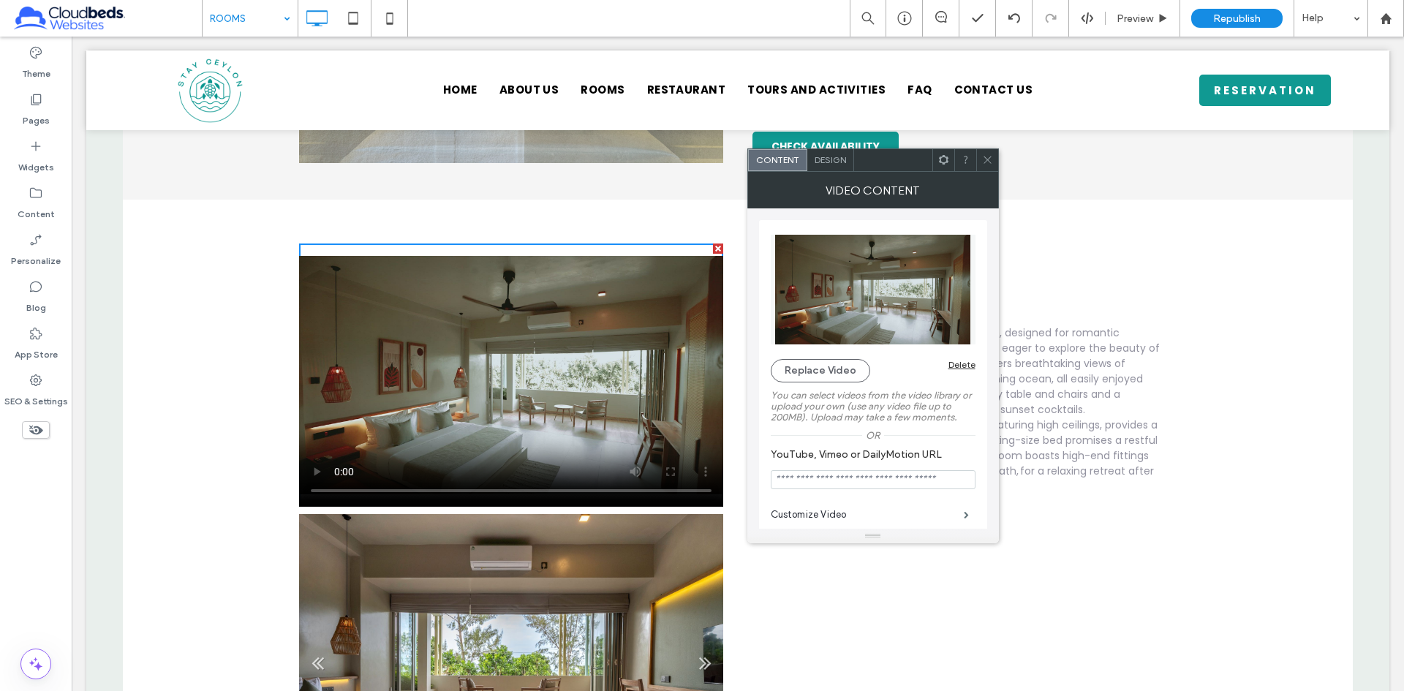
click at [837, 157] on span "Design" at bounding box center [830, 159] width 31 height 11
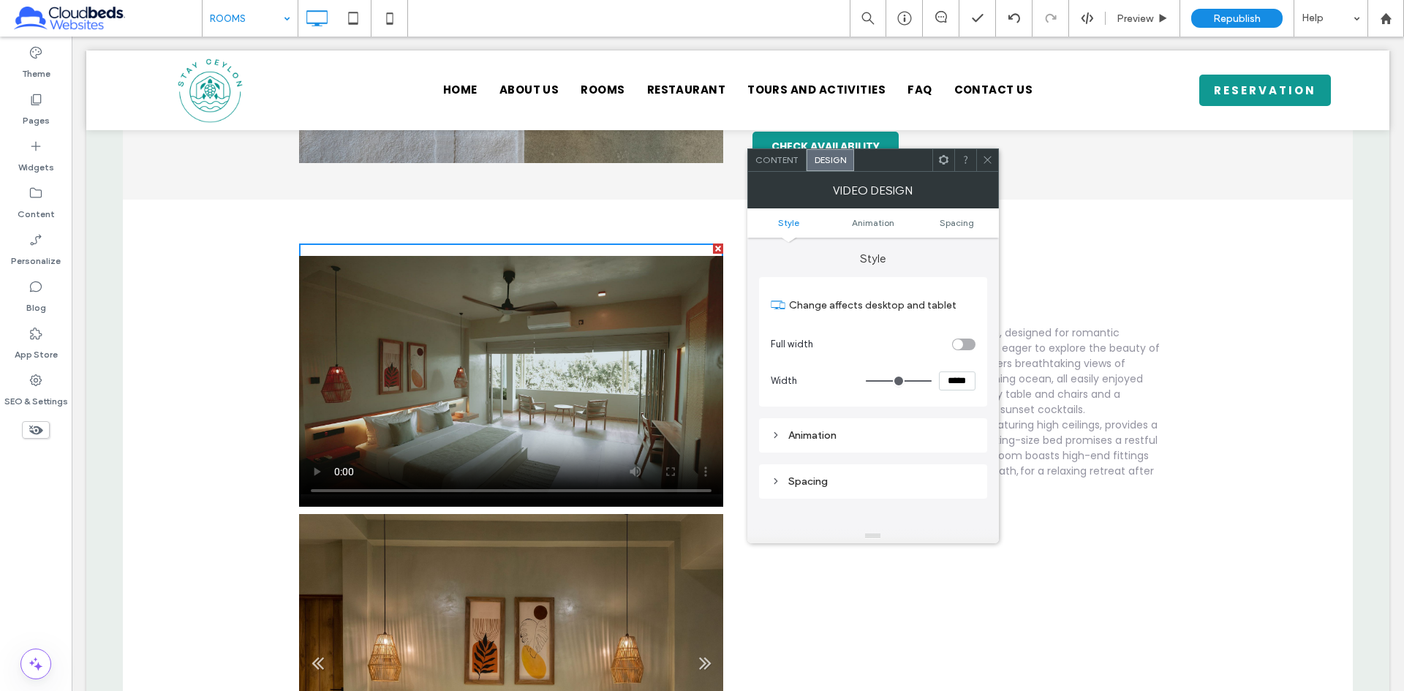
click at [785, 159] on span "Content" at bounding box center [777, 159] width 43 height 11
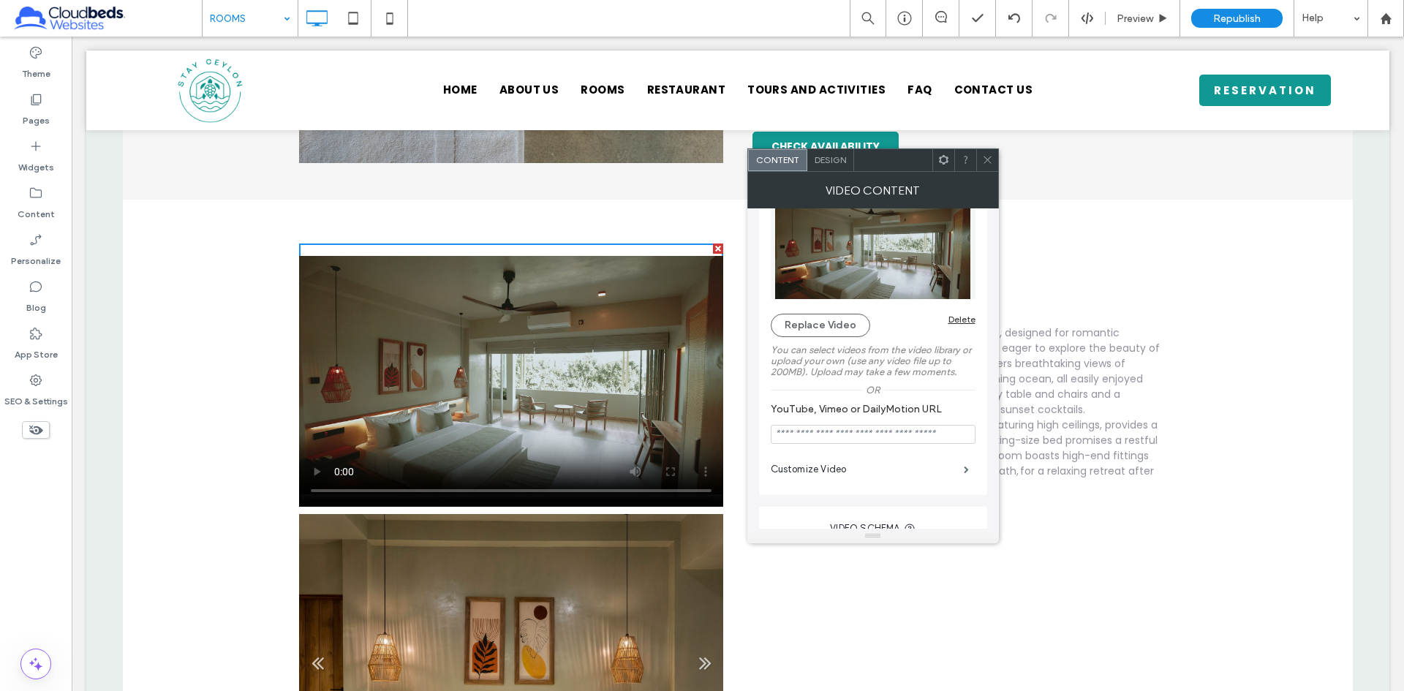
scroll to position [146, 0]
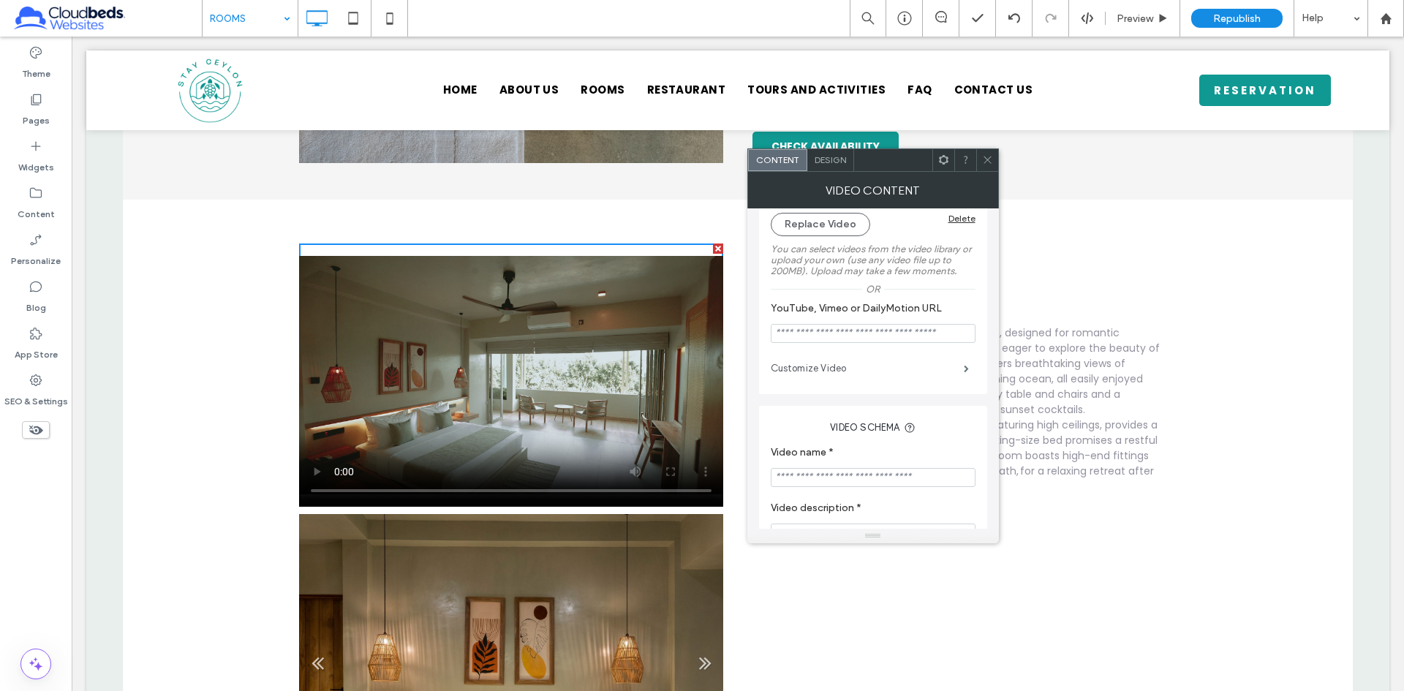
click at [917, 369] on label "Customize Video" at bounding box center [867, 368] width 193 height 29
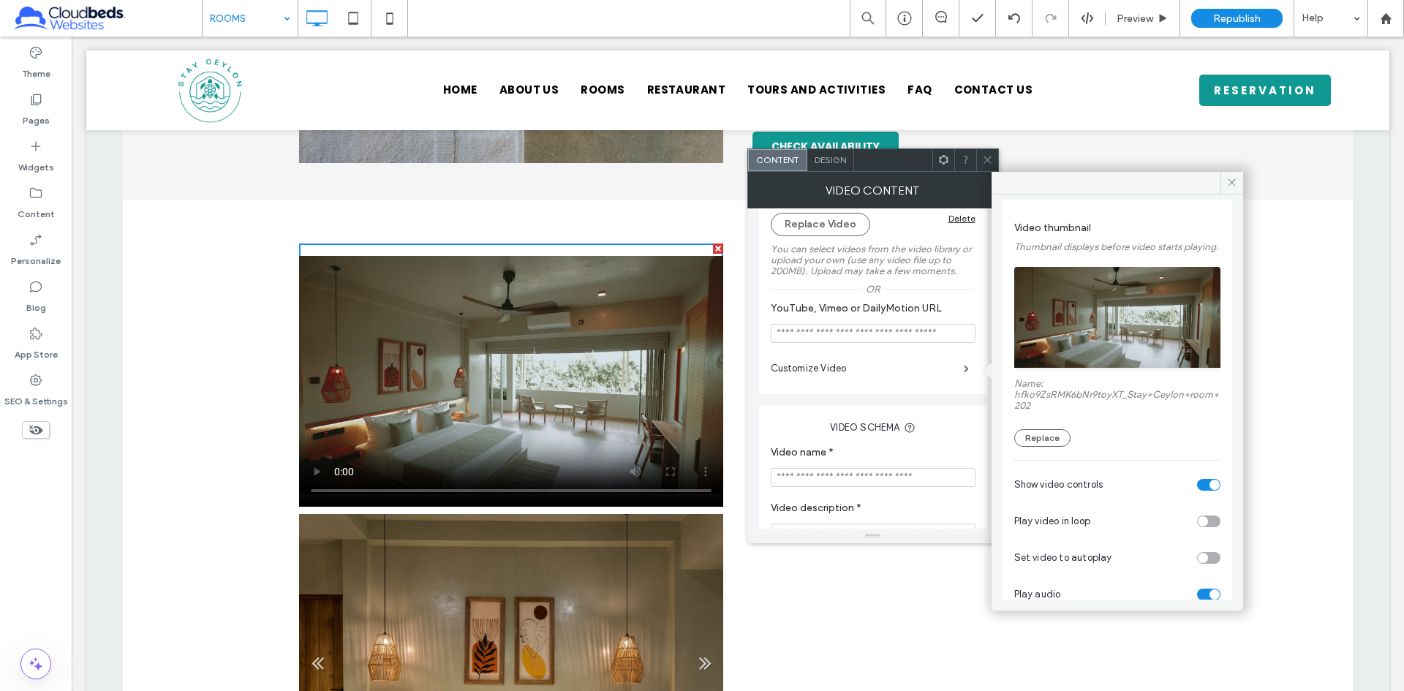
scroll to position [105, 0]
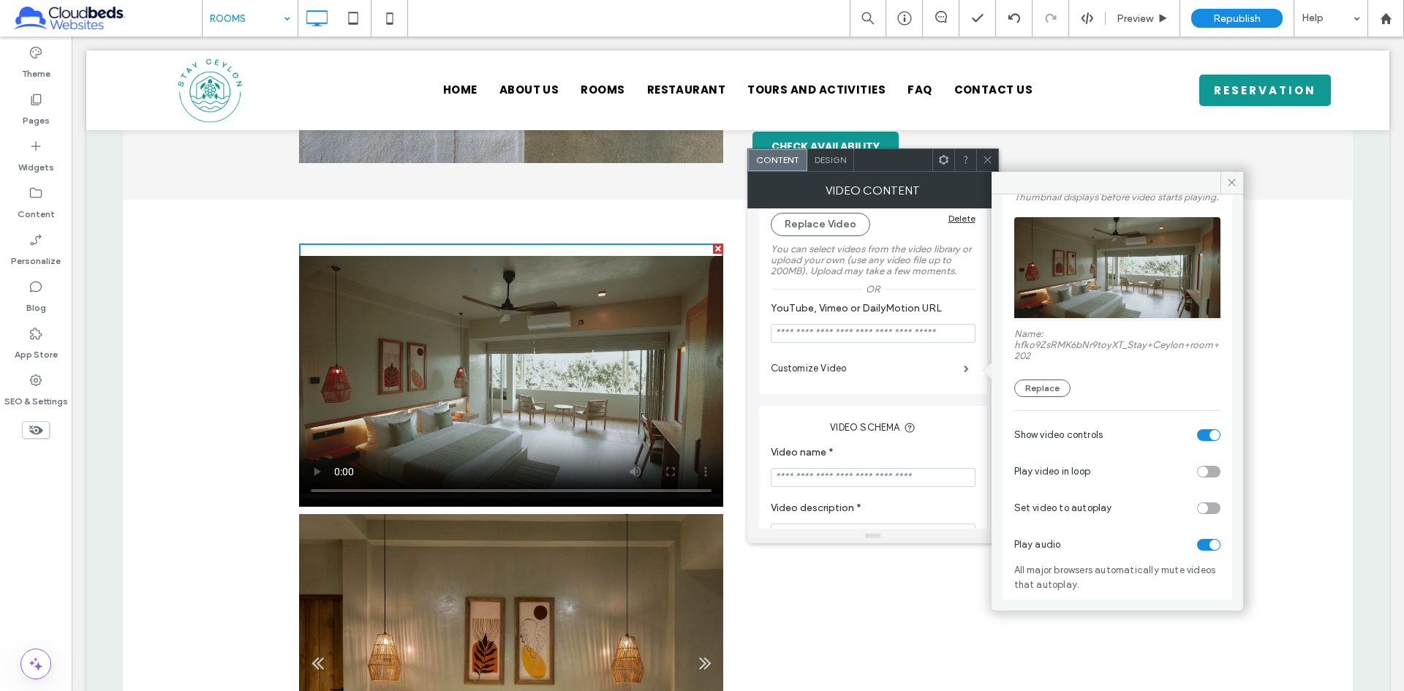
click at [1198, 470] on div "toggle" at bounding box center [1203, 472] width 10 height 10
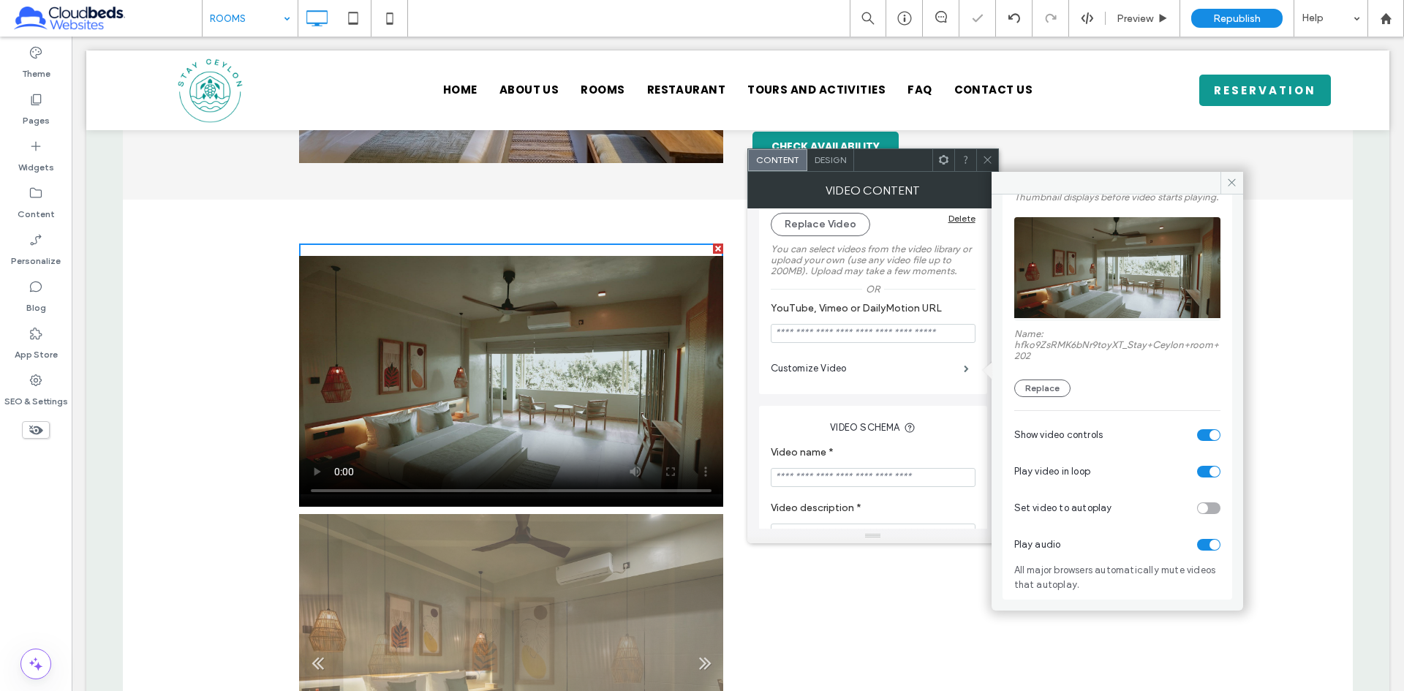
click at [1201, 506] on div "toggle" at bounding box center [1208, 509] width 23 height 12
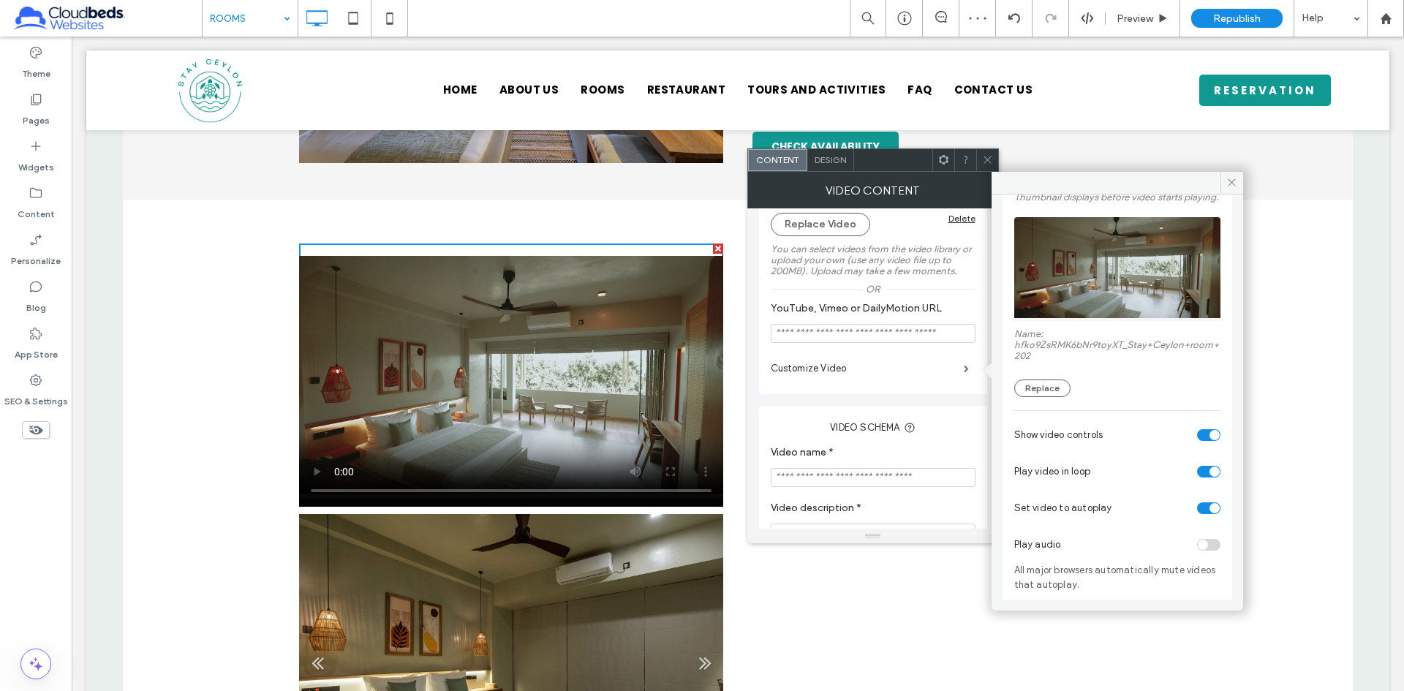
click at [1201, 544] on div "Play audio" at bounding box center [1118, 545] width 206 height 37
click at [1184, 546] on div "Play audio" at bounding box center [1118, 545] width 206 height 37
click at [1200, 505] on div "toggle" at bounding box center [1208, 509] width 23 height 12
click at [1202, 544] on div "toggle" at bounding box center [1208, 545] width 23 height 12
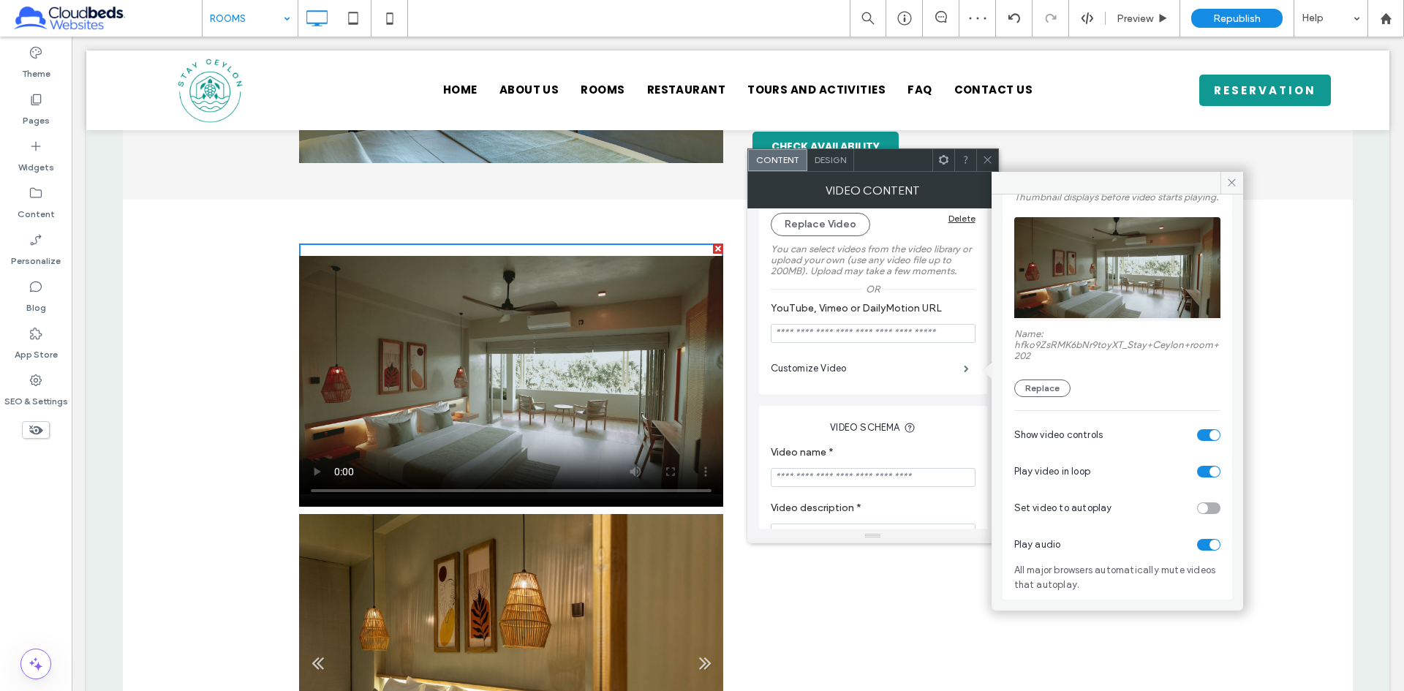
click at [1210, 544] on div "toggle" at bounding box center [1215, 545] width 10 height 10
click at [1200, 503] on div "toggle" at bounding box center [1208, 509] width 23 height 12
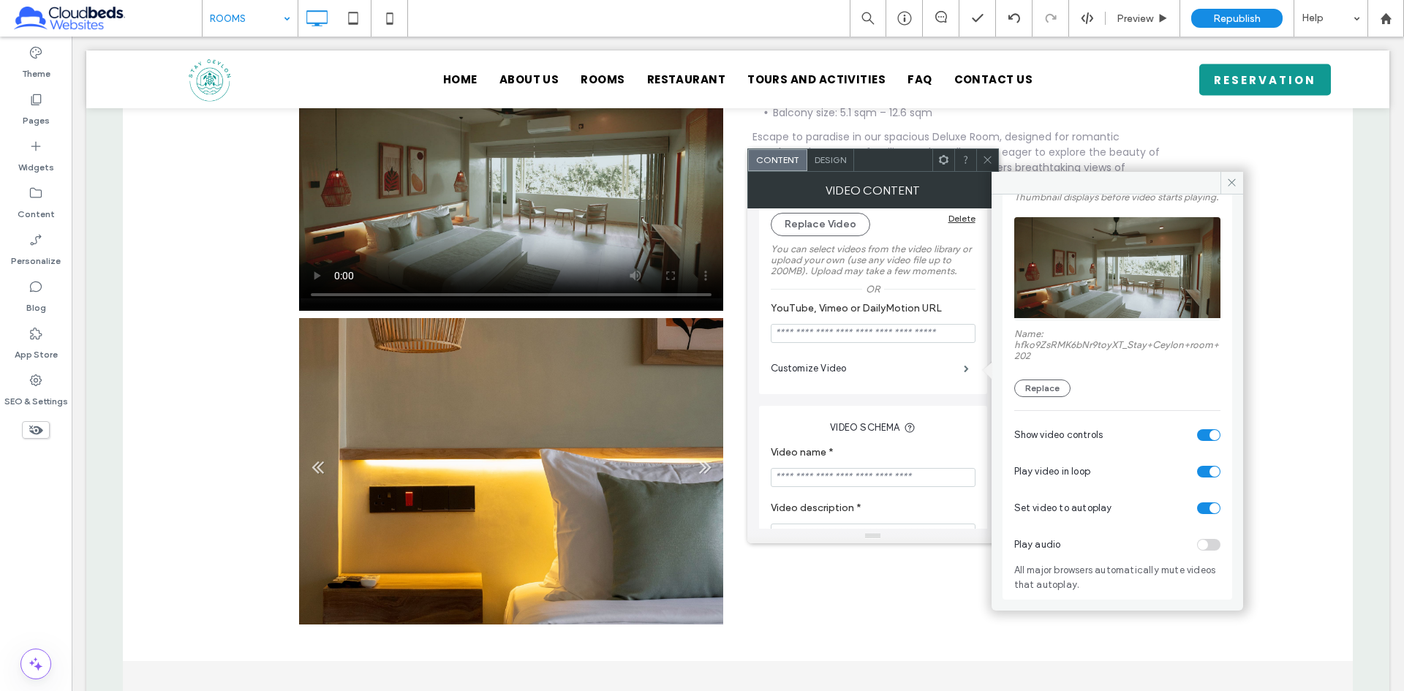
scroll to position [951, 0]
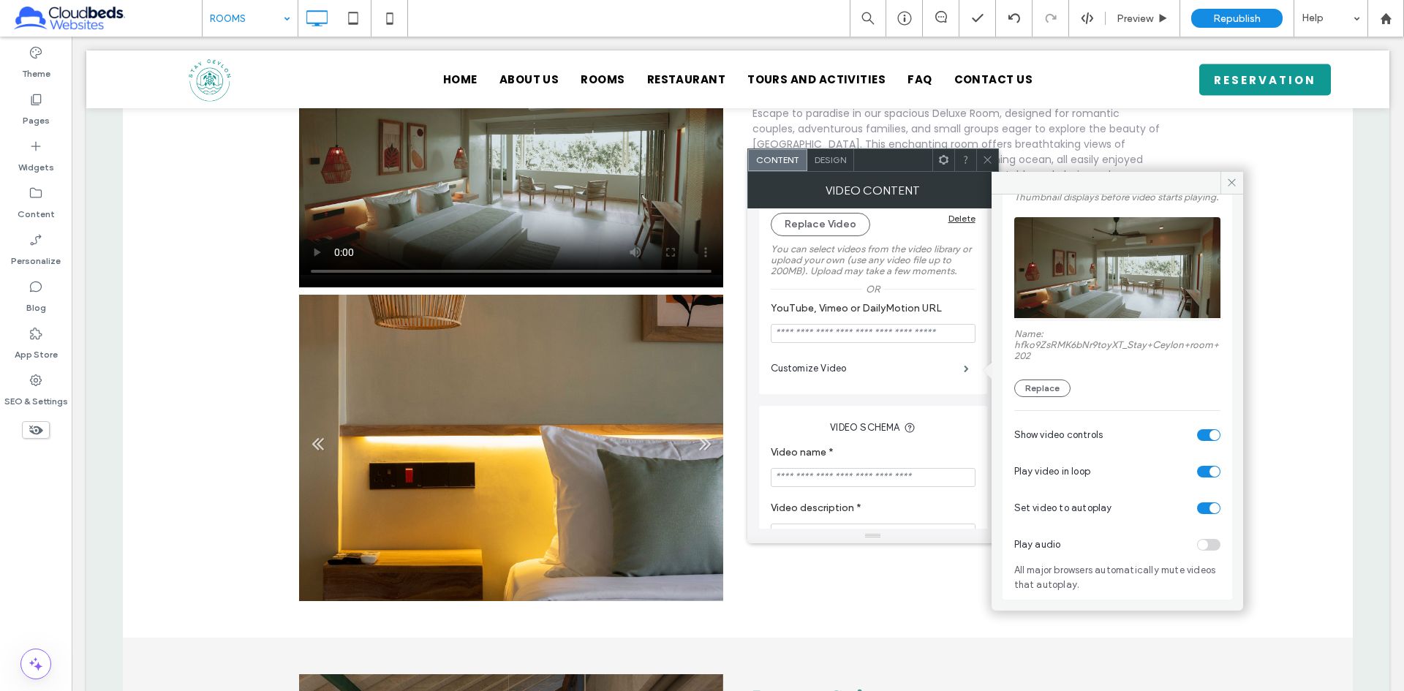
drag, startPoint x: 592, startPoint y: 431, endPoint x: 684, endPoint y: 415, distance: 93.4
click at [592, 431] on li "Slide title Write your caption here Button" at bounding box center [511, 448] width 424 height 307
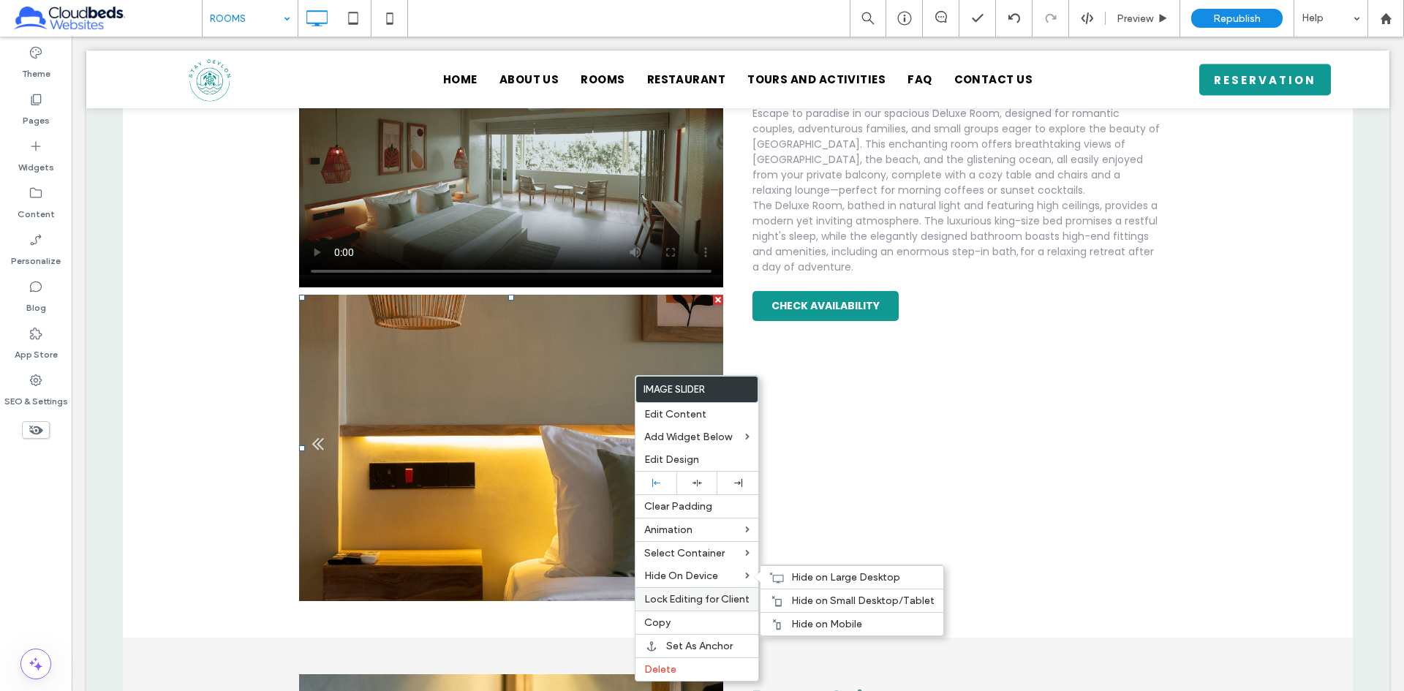
drag, startPoint x: 825, startPoint y: 620, endPoint x: 748, endPoint y: 589, distance: 83.4
click at [825, 620] on span "Hide on Mobile" at bounding box center [826, 624] width 71 height 12
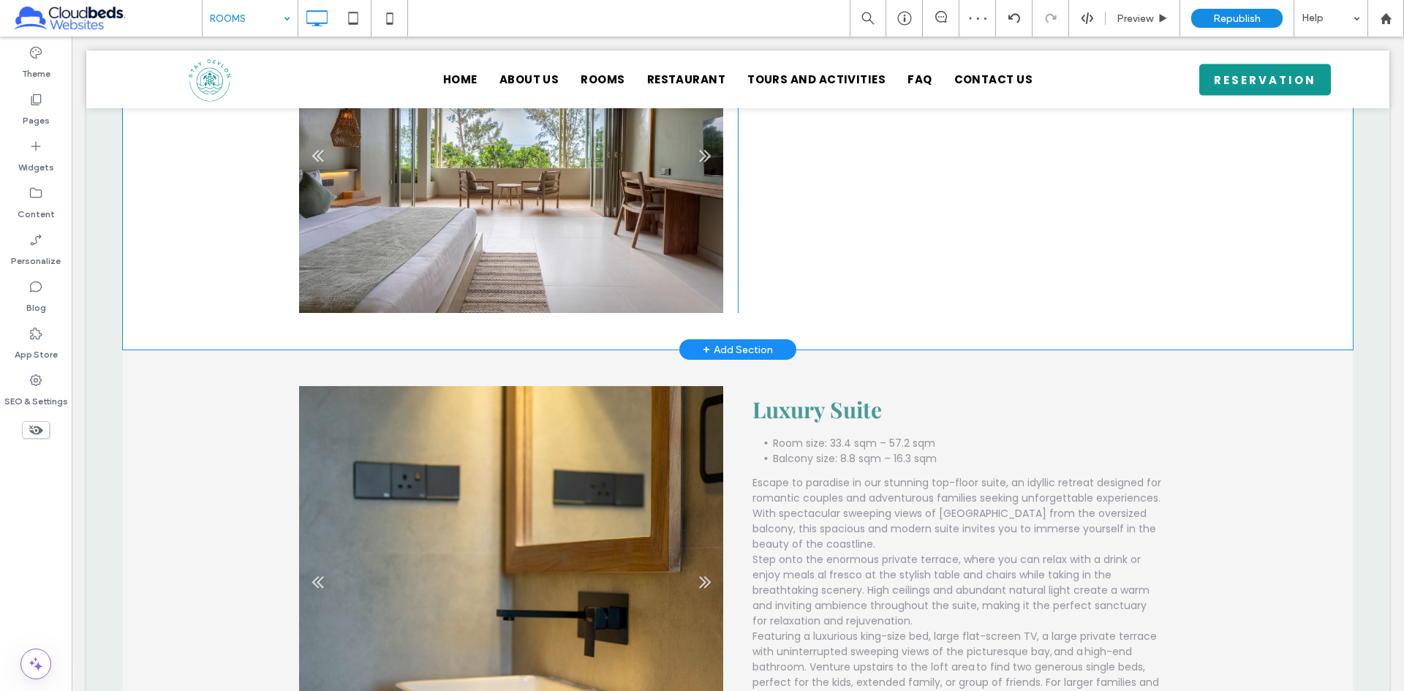
scroll to position [1024, 0]
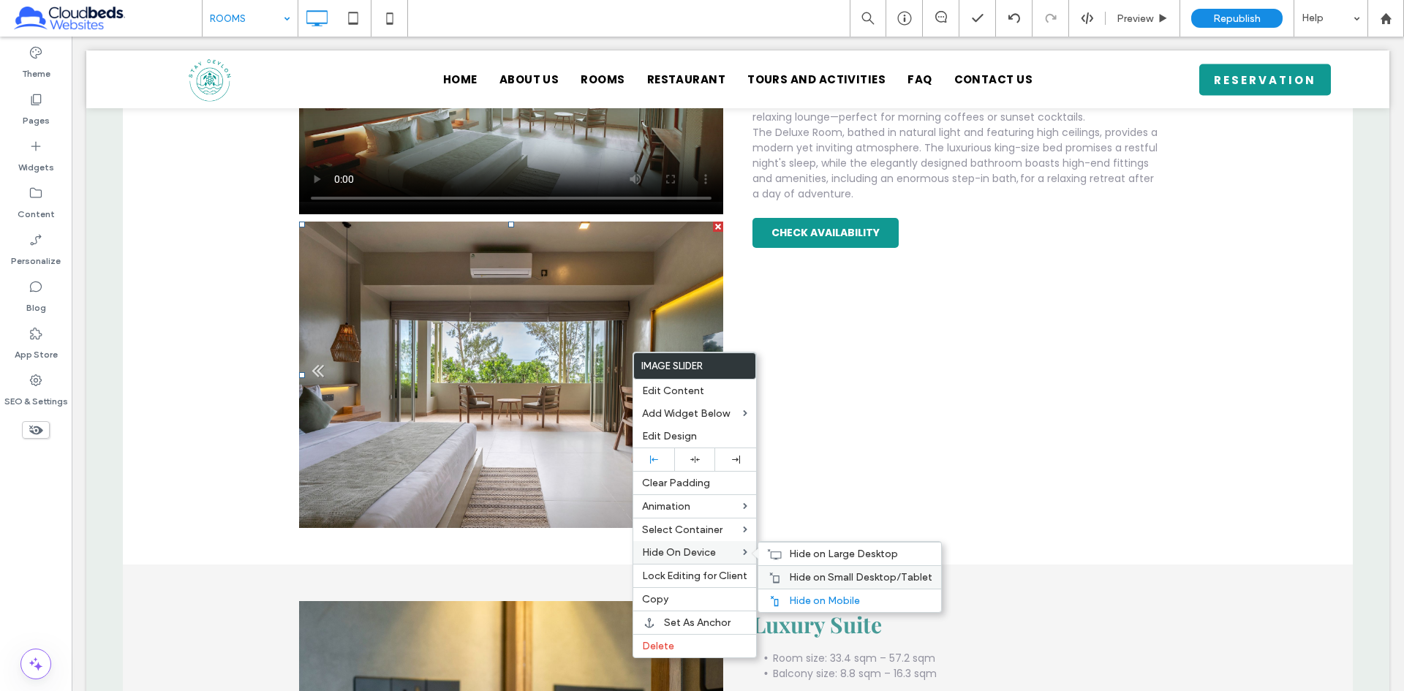
click at [830, 578] on span "Hide on Small Desktop/Tablet" at bounding box center [860, 577] width 143 height 12
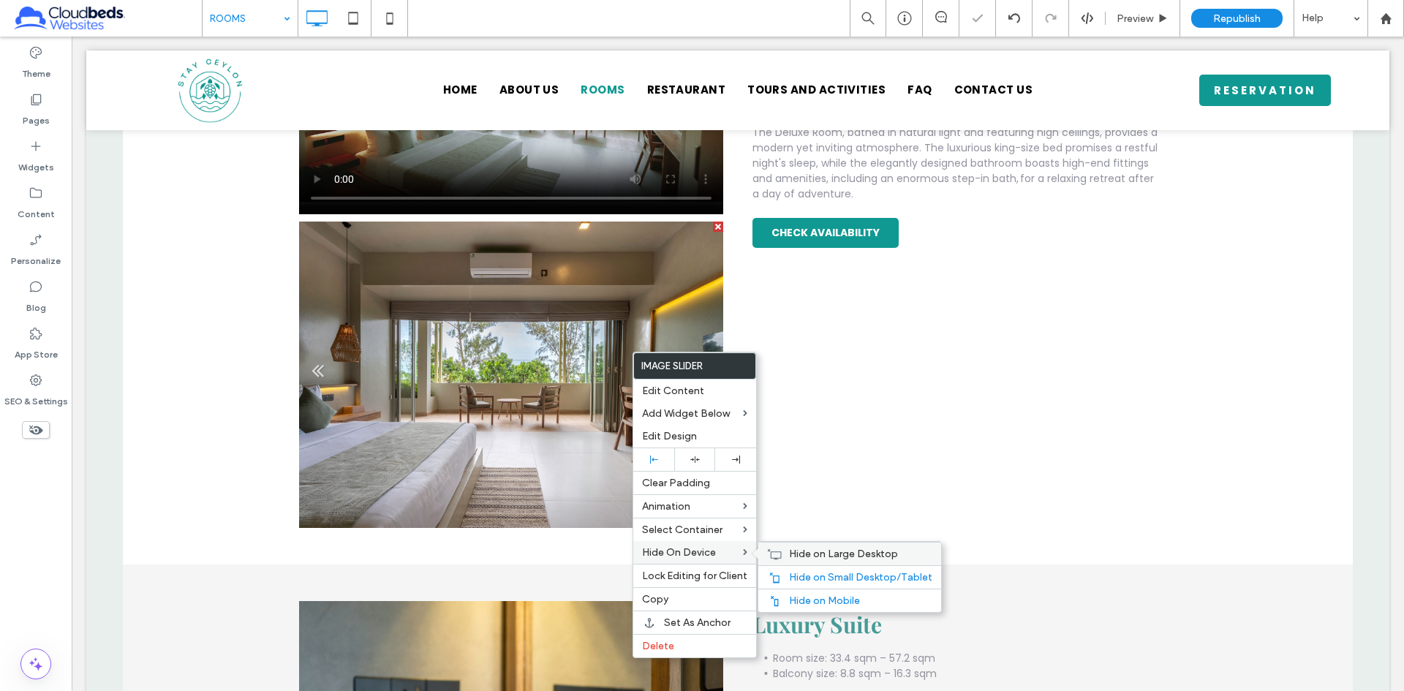
click at [802, 554] on span "Hide on Large Desktop" at bounding box center [843, 554] width 109 height 12
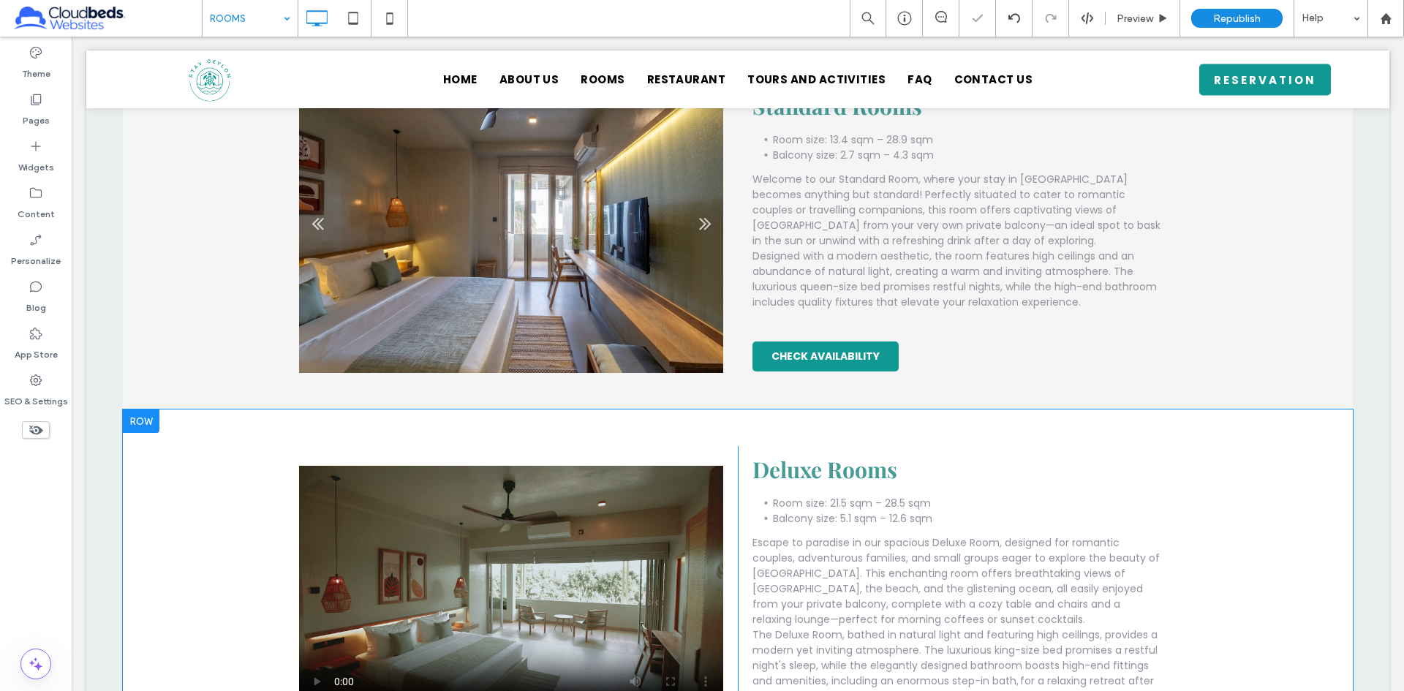
scroll to position [732, 0]
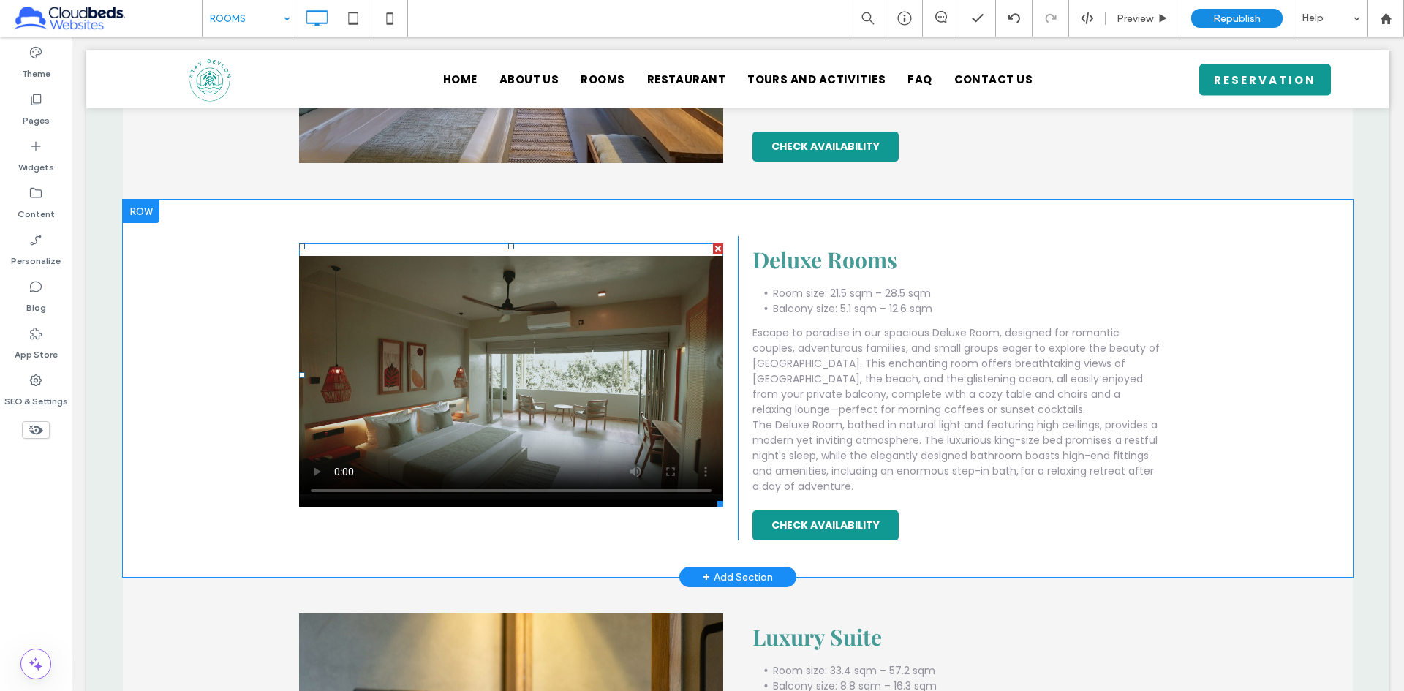
click at [315, 471] on span at bounding box center [511, 375] width 424 height 263
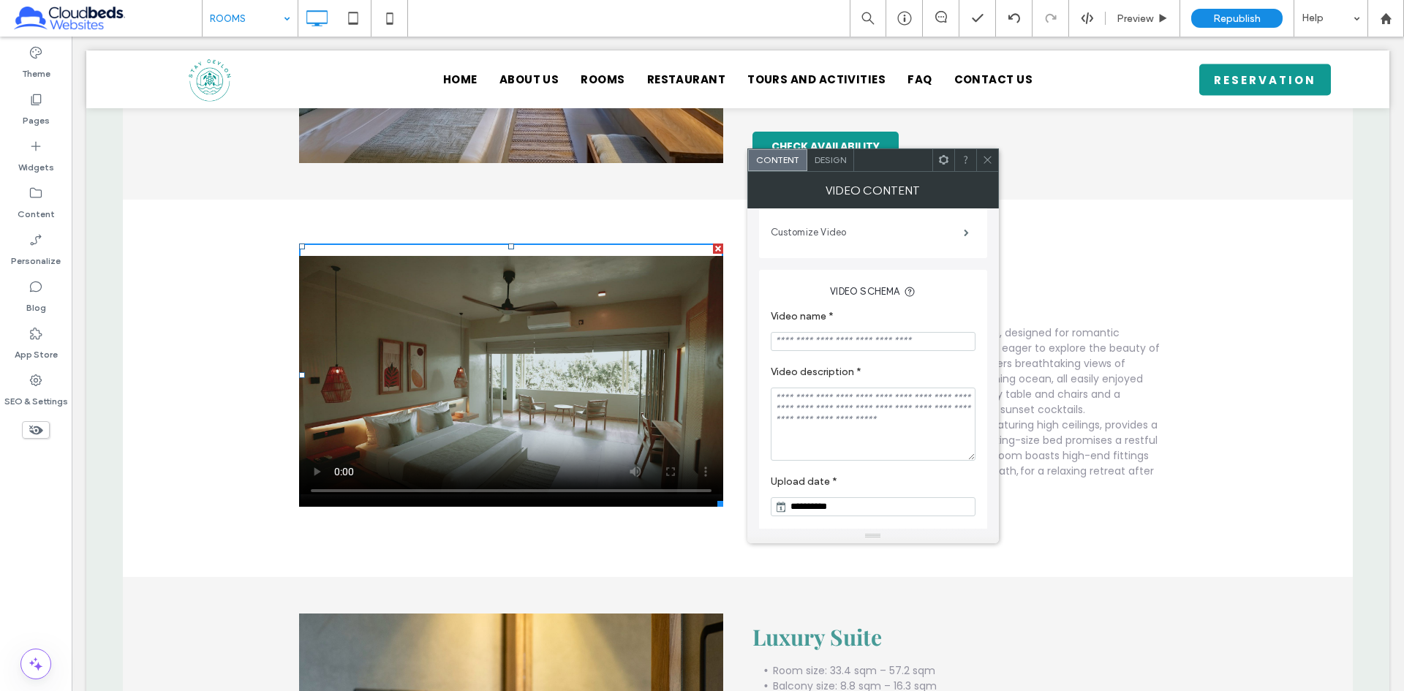
scroll to position [287, 0]
click at [832, 159] on span "Design" at bounding box center [830, 159] width 31 height 11
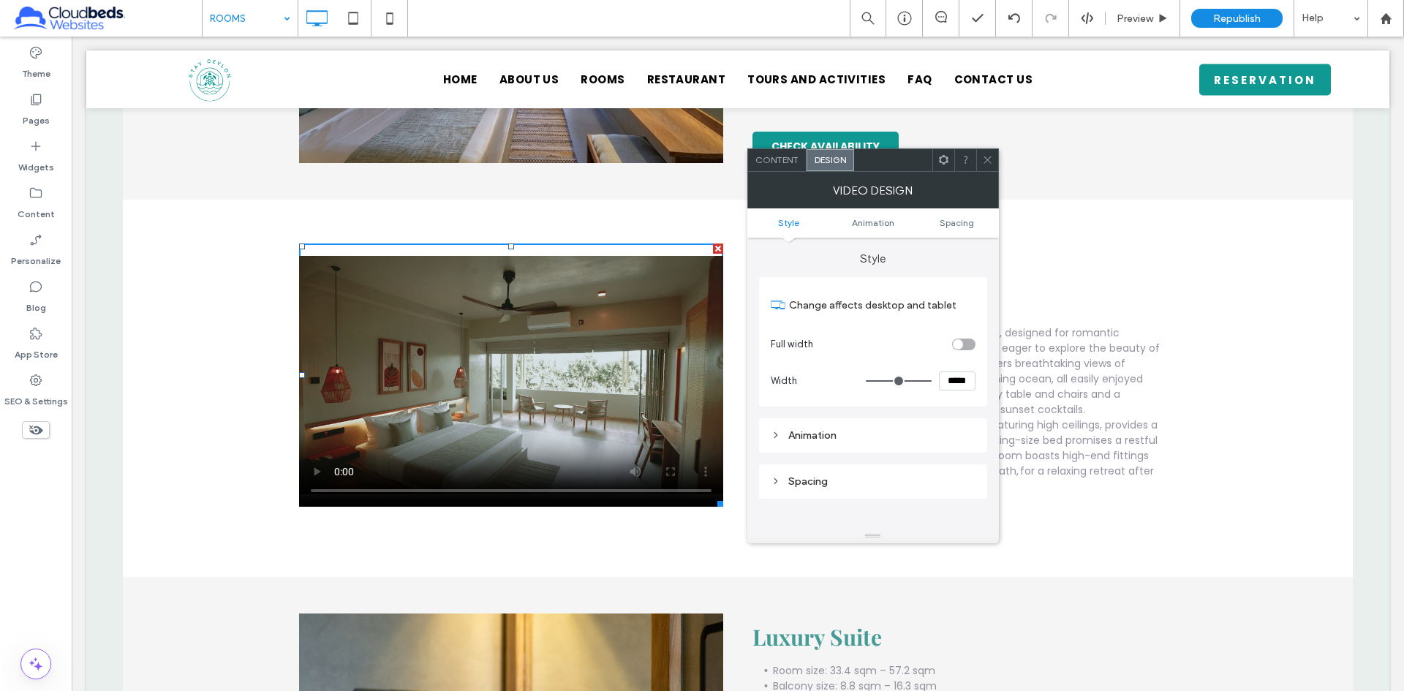
click at [780, 157] on span "Content" at bounding box center [777, 159] width 43 height 11
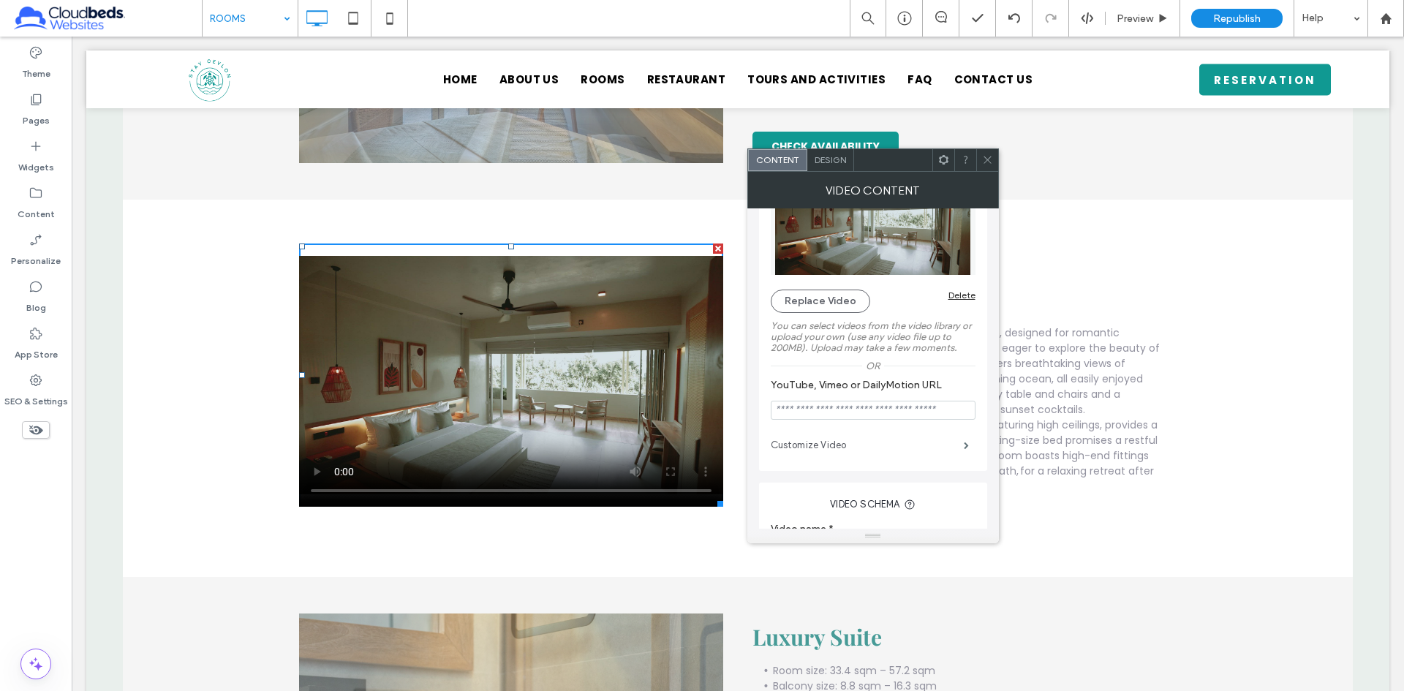
scroll to position [146, 0]
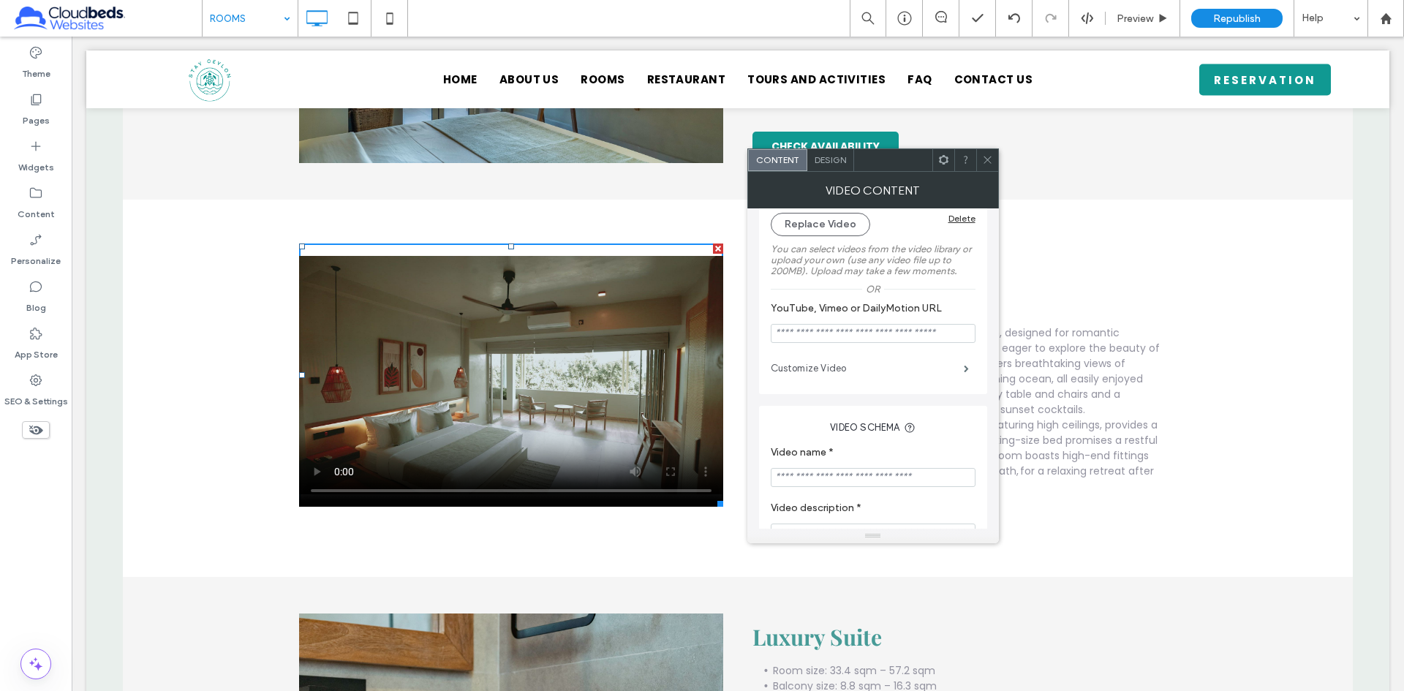
click at [880, 370] on label "Customize Video" at bounding box center [867, 368] width 193 height 29
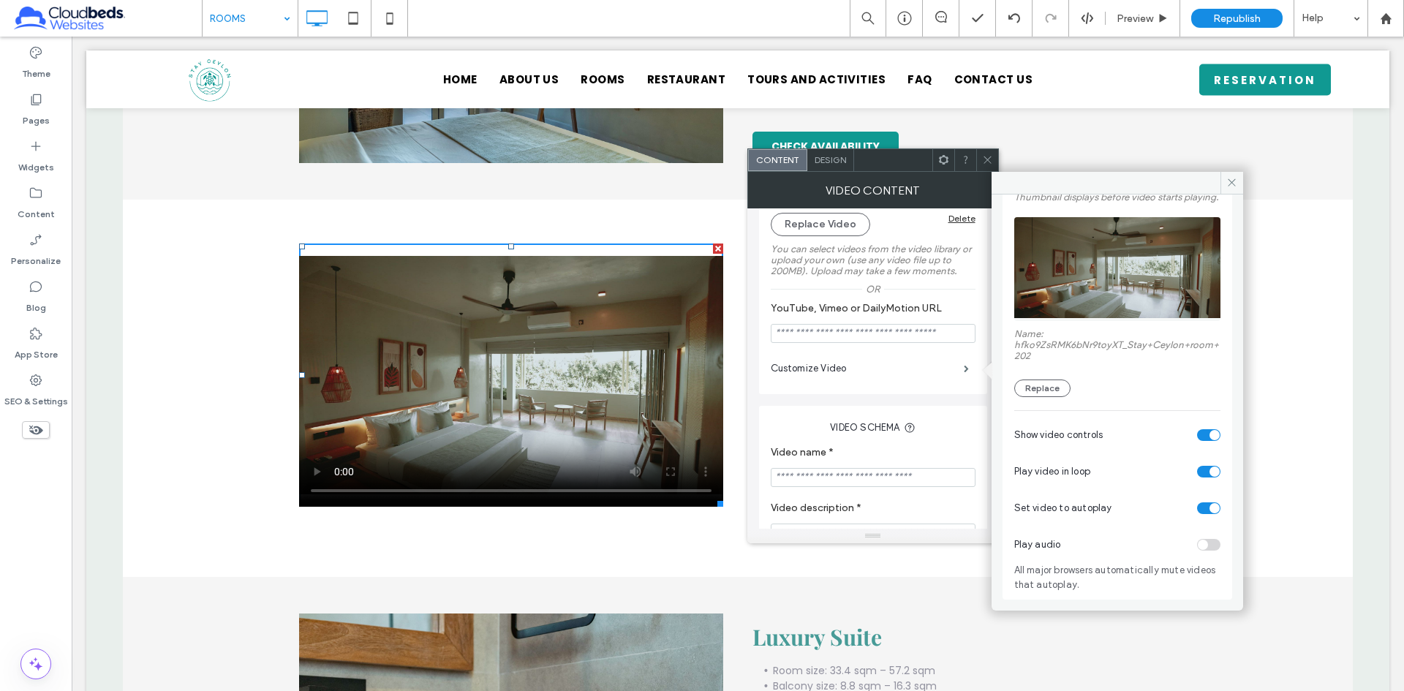
scroll to position [105, 0]
click at [1196, 544] on div "Play audio" at bounding box center [1118, 545] width 206 height 37
click at [1197, 508] on div "toggle" at bounding box center [1208, 509] width 23 height 12
click at [1198, 546] on div "toggle" at bounding box center [1203, 545] width 10 height 10
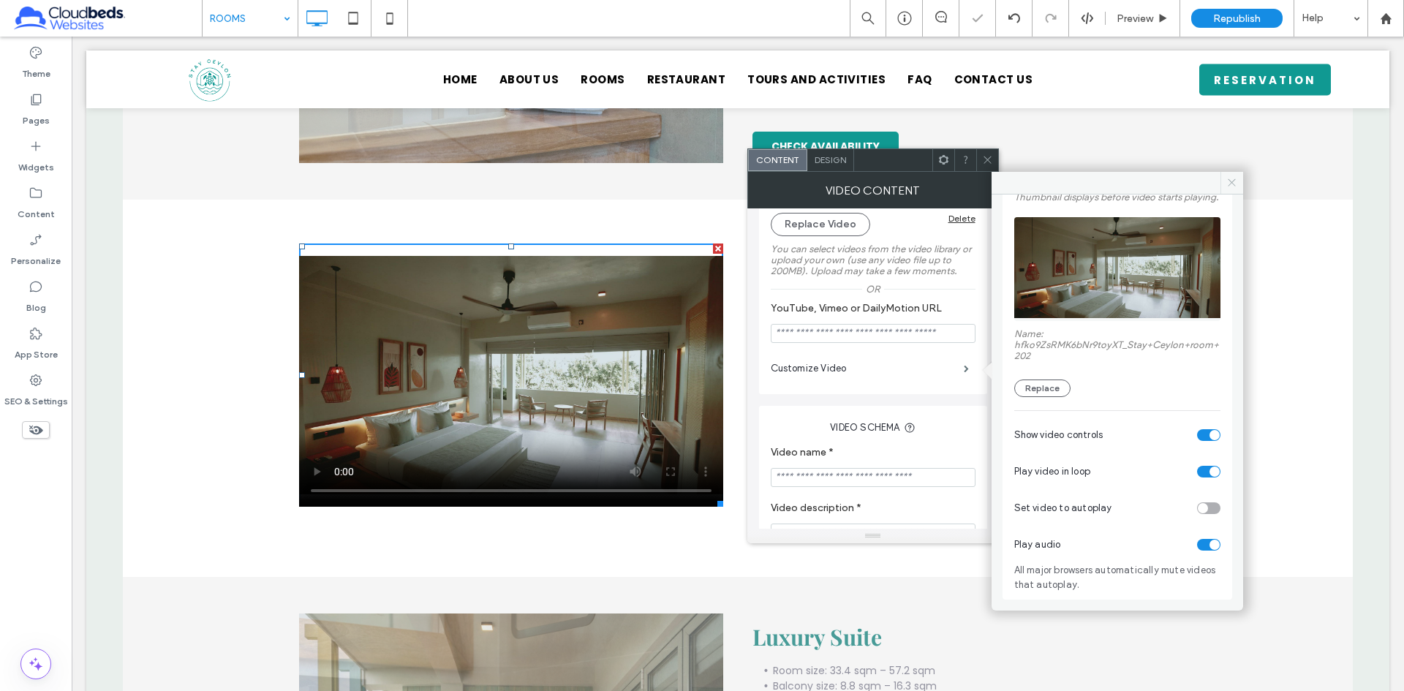
click at [1232, 173] on span at bounding box center [1232, 183] width 23 height 22
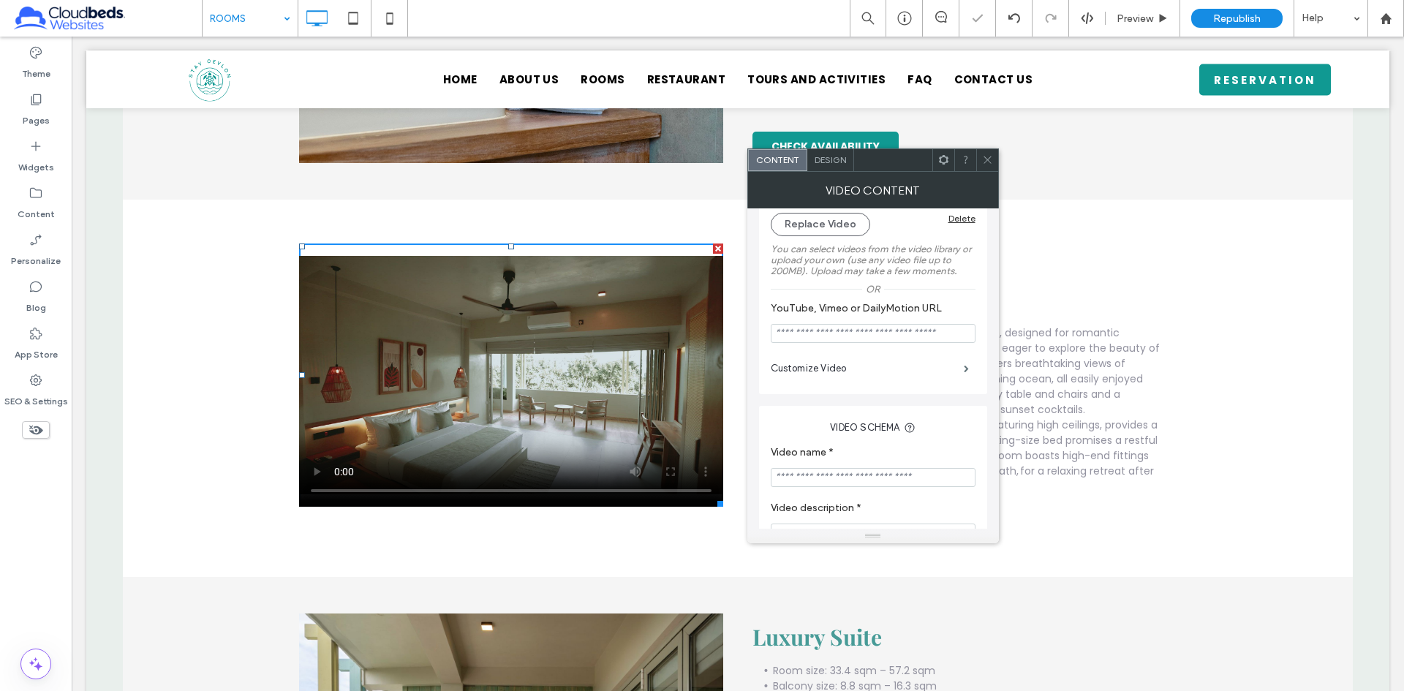
click at [987, 157] on icon at bounding box center [987, 159] width 11 height 11
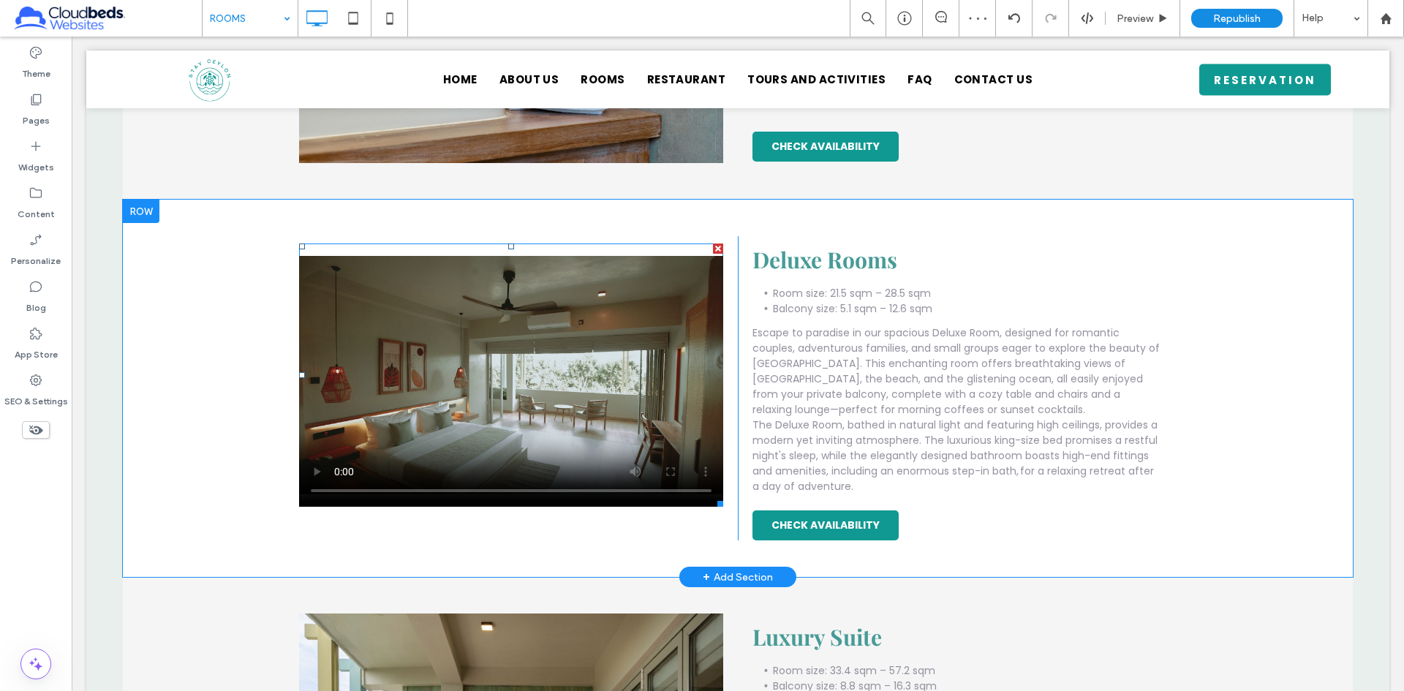
click at [312, 475] on span at bounding box center [511, 375] width 424 height 263
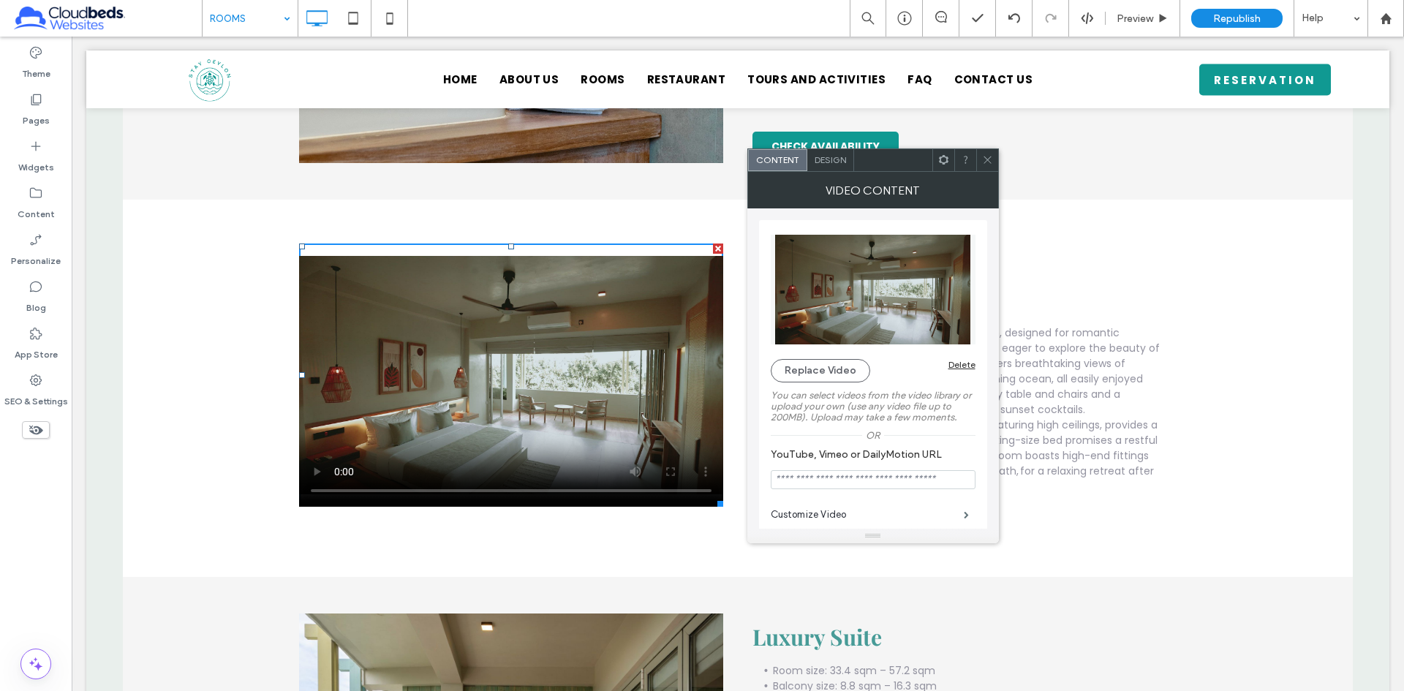
drag, startPoint x: 981, startPoint y: 155, endPoint x: 890, endPoint y: 206, distance: 103.8
click at [982, 155] on div at bounding box center [988, 160] width 22 height 22
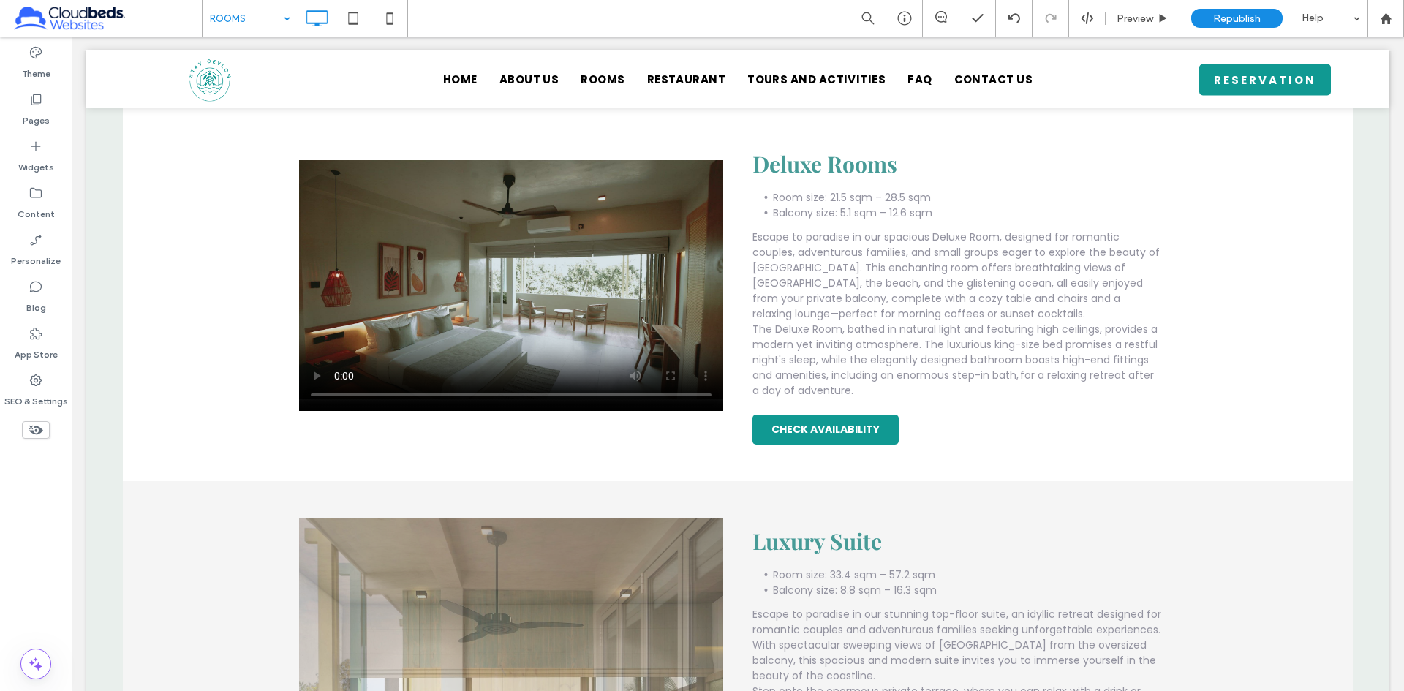
scroll to position [805, 0]
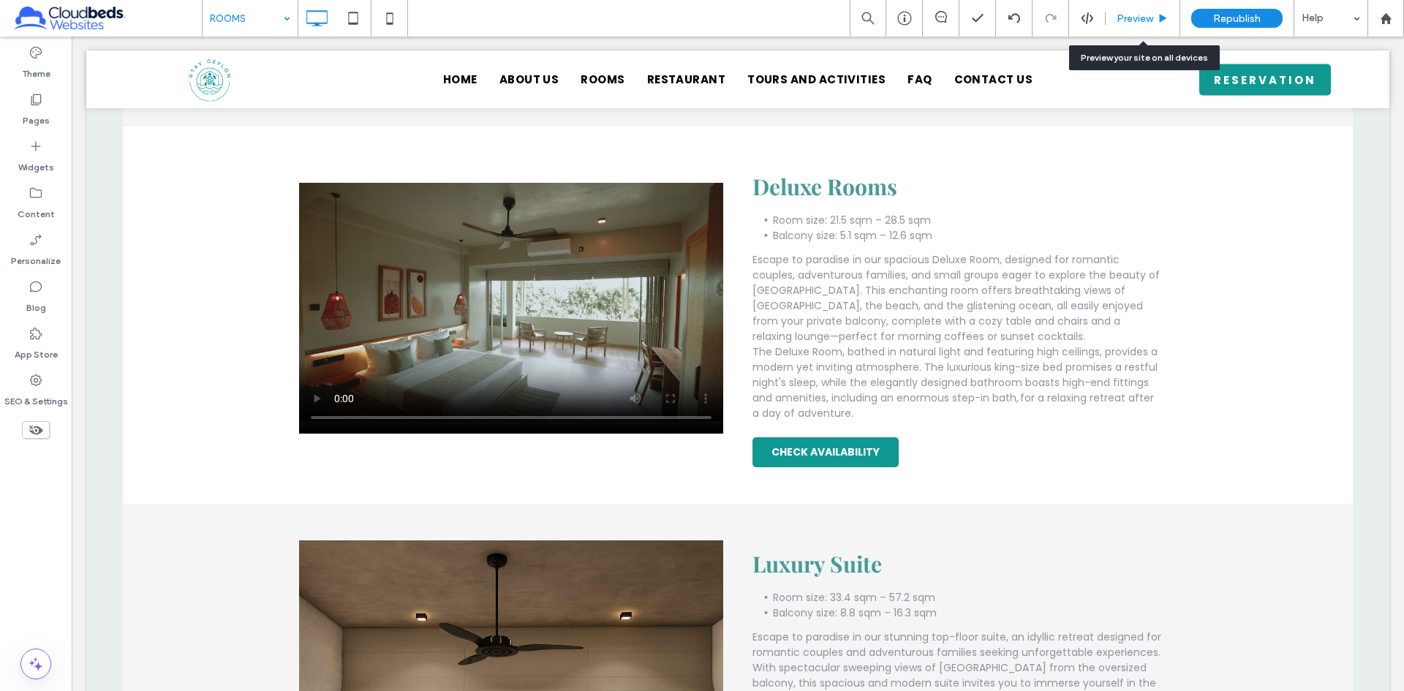
drag, startPoint x: 1132, startPoint y: 20, endPoint x: 949, endPoint y: 94, distance: 197.2
click at [1132, 20] on span "Preview" at bounding box center [1135, 18] width 37 height 12
